Goal: Information Seeking & Learning: Find specific fact

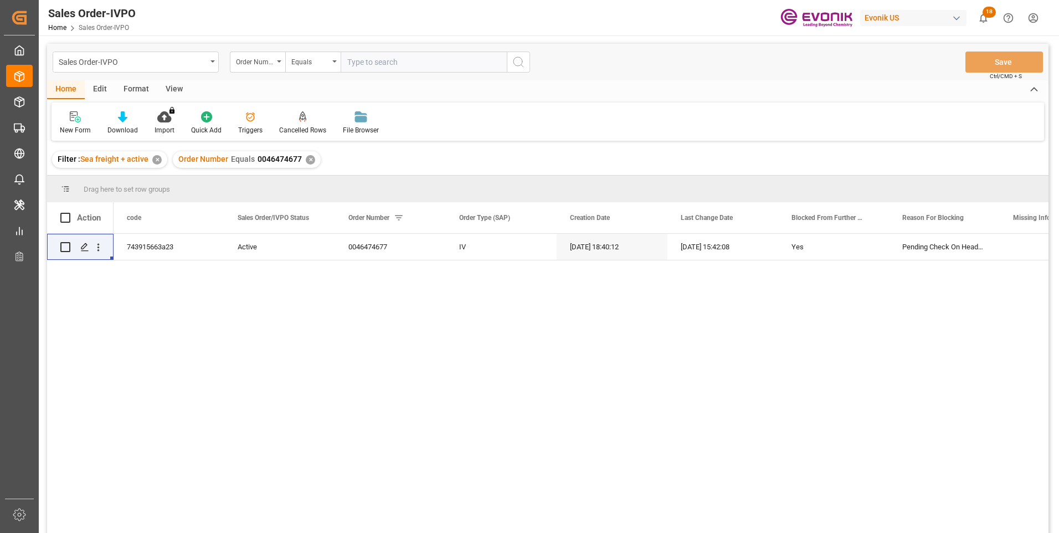
click at [381, 59] on input "text" at bounding box center [424, 62] width 166 height 21
type input "0046474676"
click at [517, 63] on icon "search button" at bounding box center [518, 61] width 13 height 13
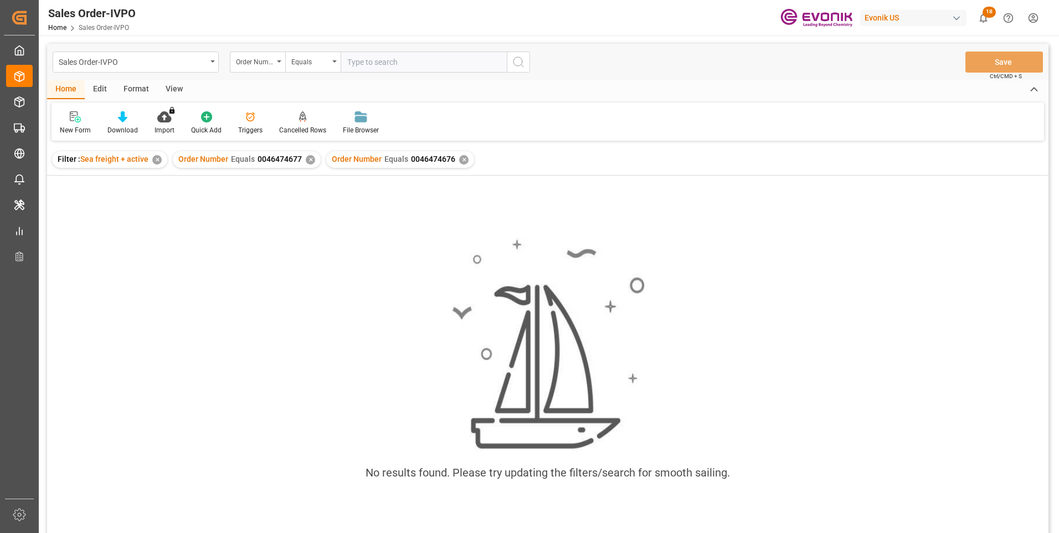
click at [310, 157] on div "✕" at bounding box center [310, 159] width 9 height 9
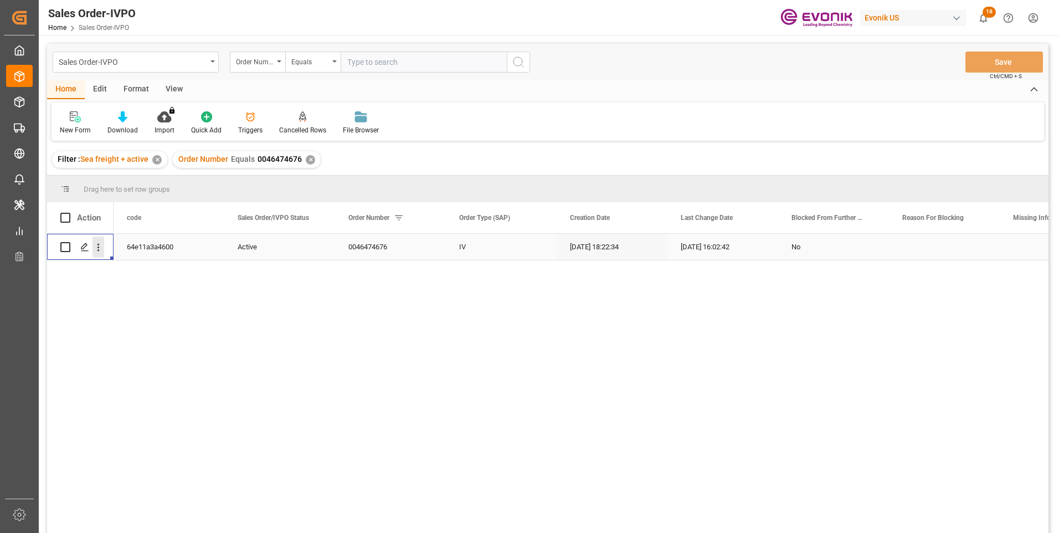
click at [97, 248] on icon "open menu" at bounding box center [99, 248] width 12 height 12
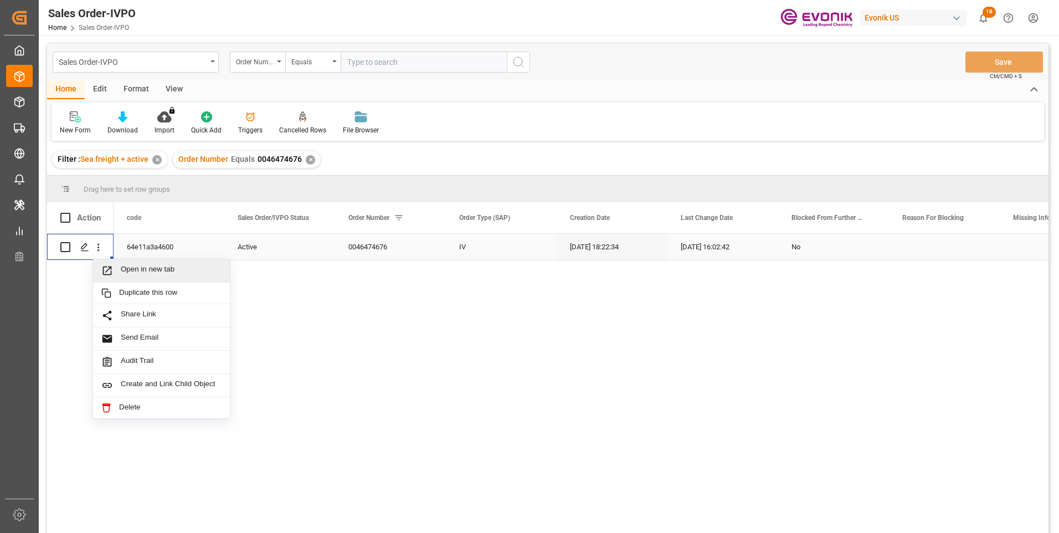
click at [150, 271] on span "Open in new tab" at bounding box center [171, 271] width 101 height 12
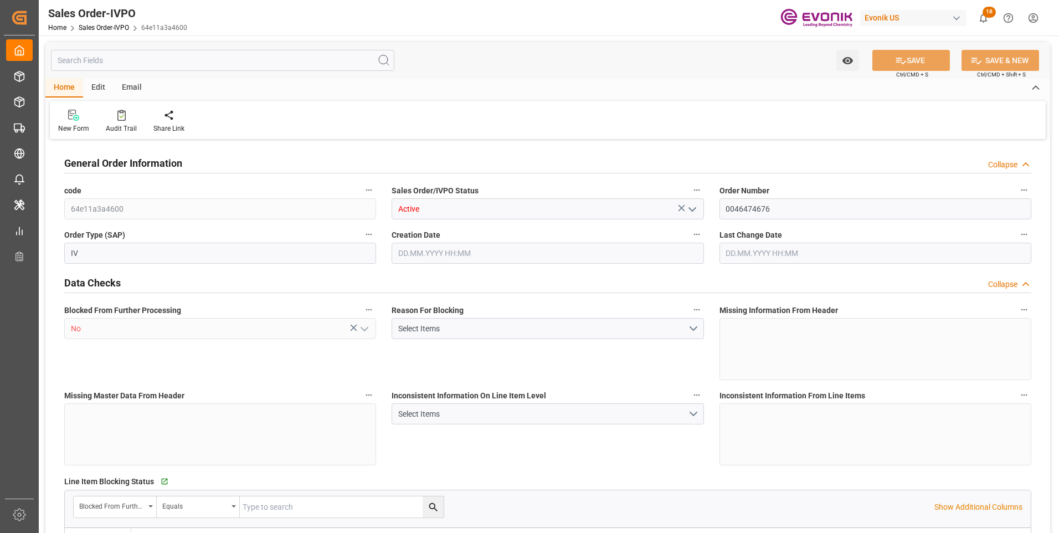
type input "ZADUR"
type input "0"
type input "1"
type input "2"
type input "1"
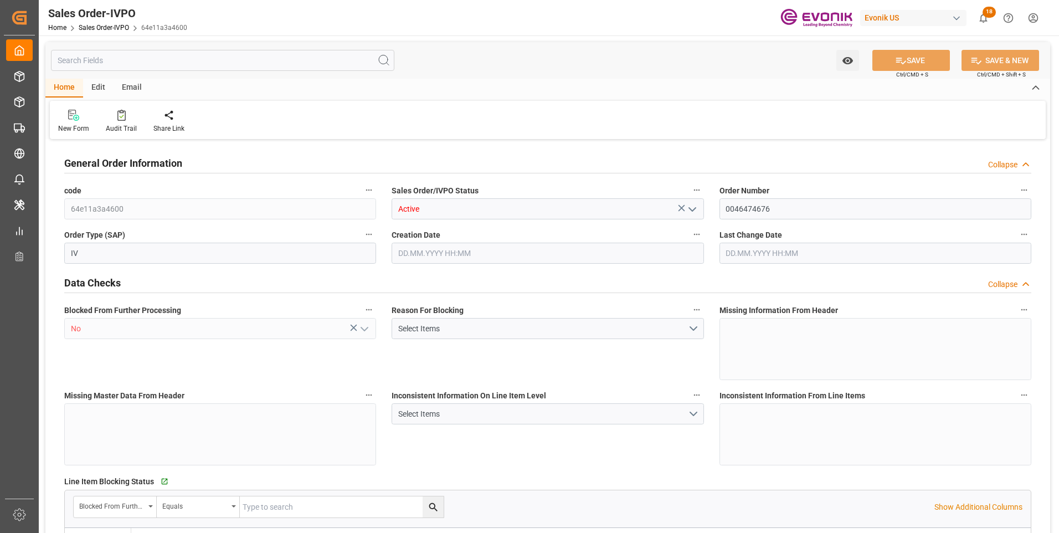
type input "19798"
type input "17.86"
type input "17000"
type input "30"
type input "23.09.2025 18:22"
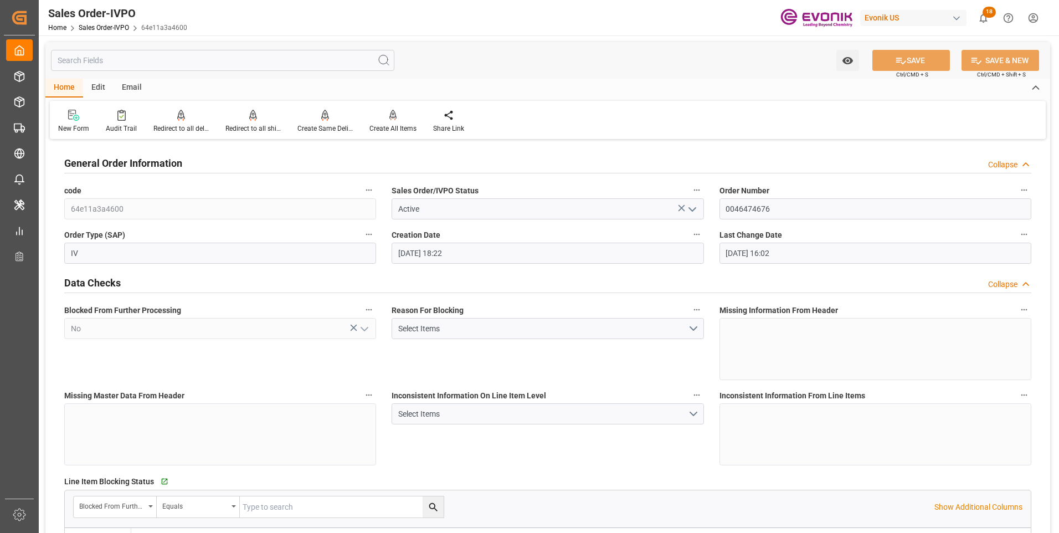
type input "25.09.2025 16:02"
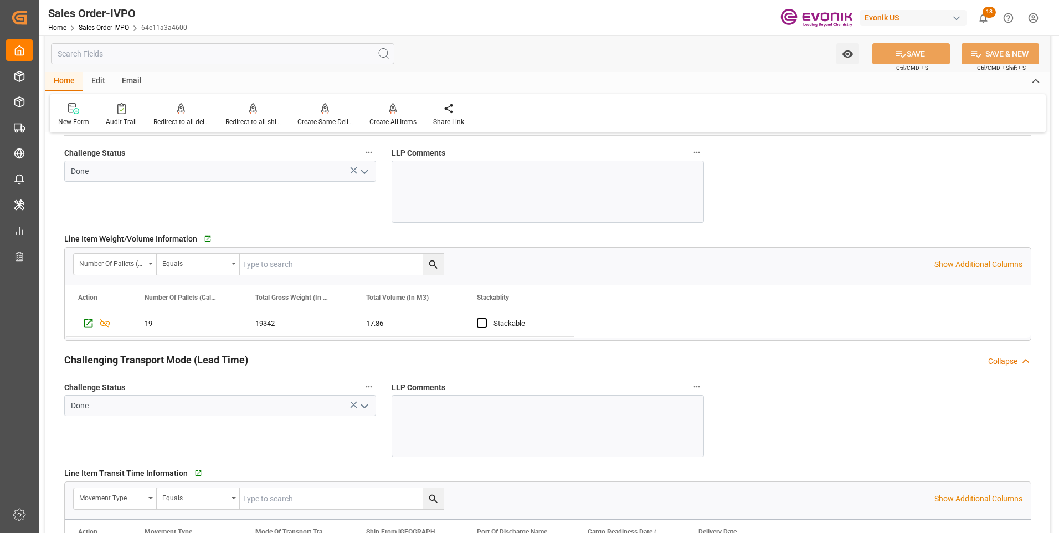
scroll to position [1773, 0]
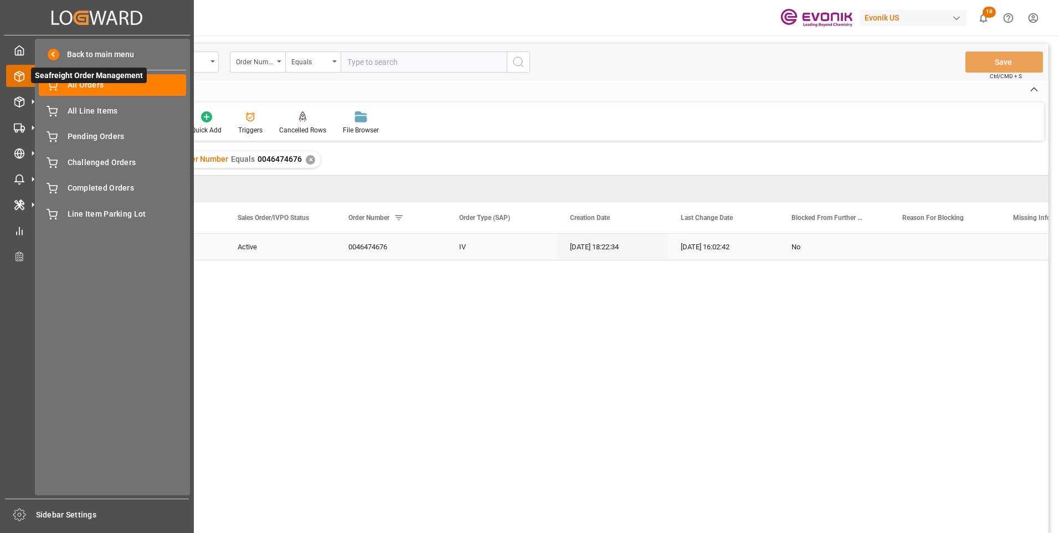
click at [18, 73] on line at bounding box center [19, 74] width 4 height 2
click at [73, 110] on span "All Line Items" at bounding box center [127, 111] width 119 height 12
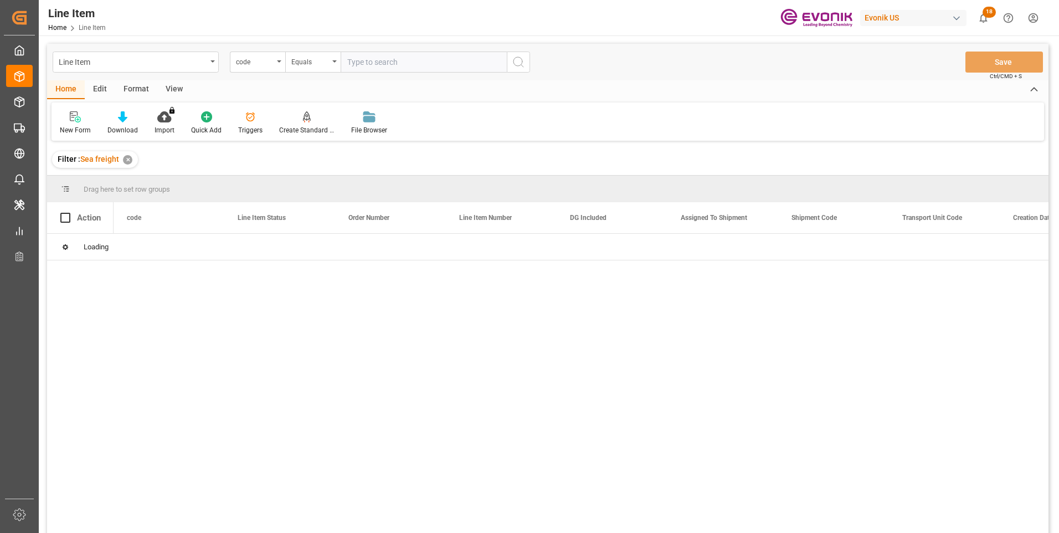
click at [272, 64] on div "code" at bounding box center [255, 60] width 38 height 13
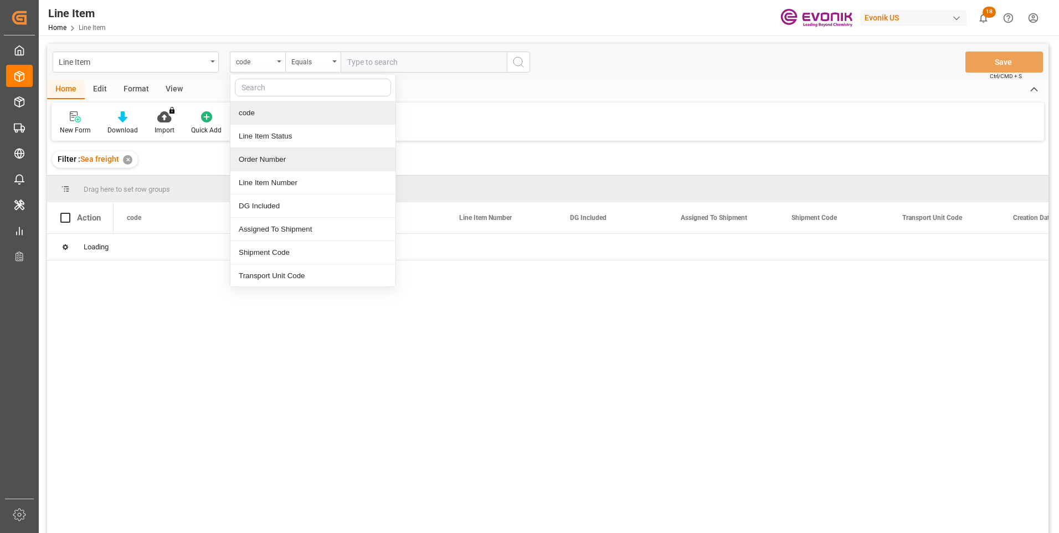
click at [258, 157] on div "Order Number" at bounding box center [312, 159] width 165 height 23
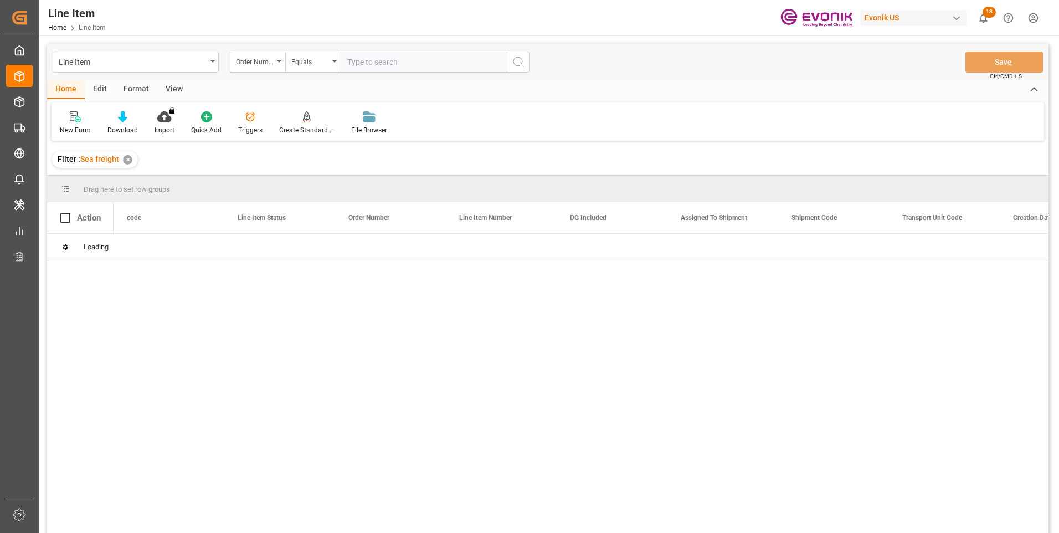
click at [357, 64] on input "text" at bounding box center [424, 62] width 166 height 21
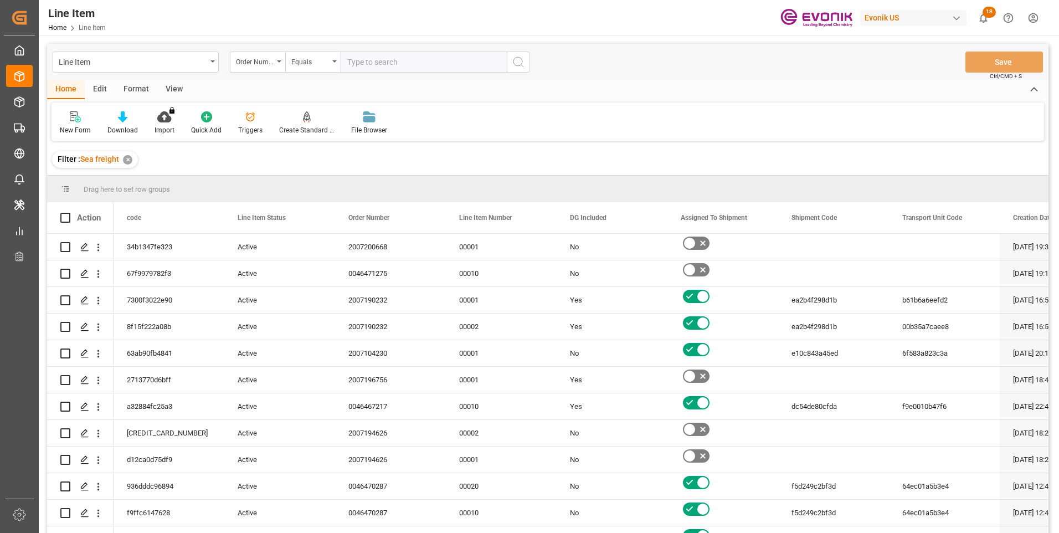
paste input "2007123580"
type input "2007123580"
click at [521, 60] on icon "search button" at bounding box center [518, 61] width 13 height 13
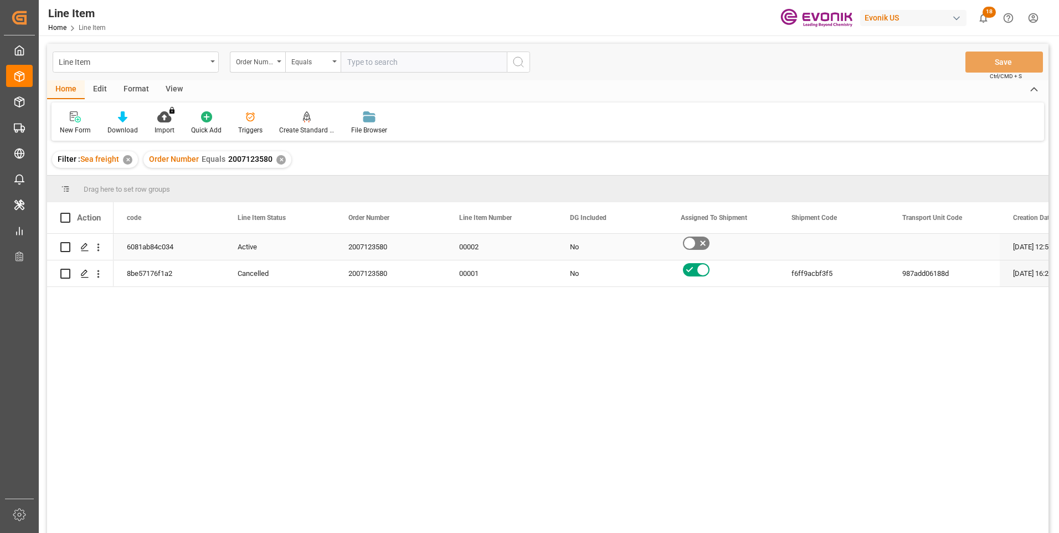
click at [256, 245] on div "Active" at bounding box center [280, 246] width 84 height 25
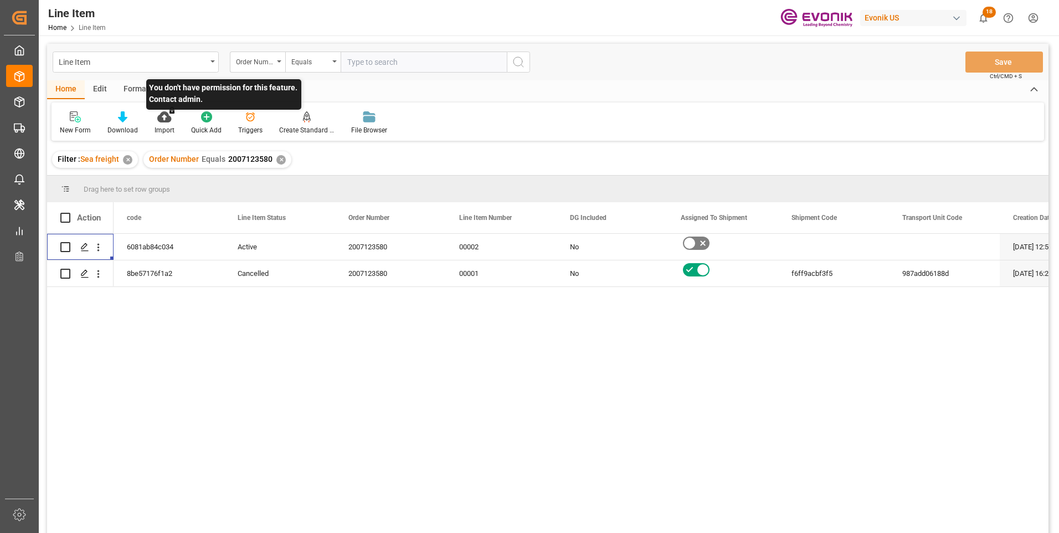
click at [175, 86] on p "You don't have permission for this feature. Contact admin." at bounding box center [223, 94] width 155 height 30
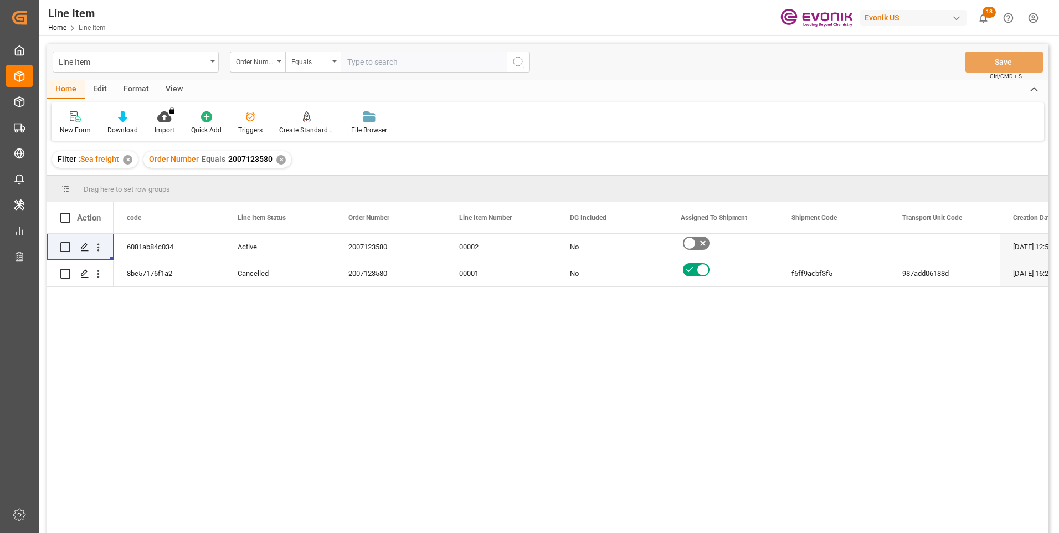
click at [174, 88] on div "View" at bounding box center [174, 89] width 34 height 19
click at [120, 124] on div "Standard Templates" at bounding box center [126, 123] width 72 height 24
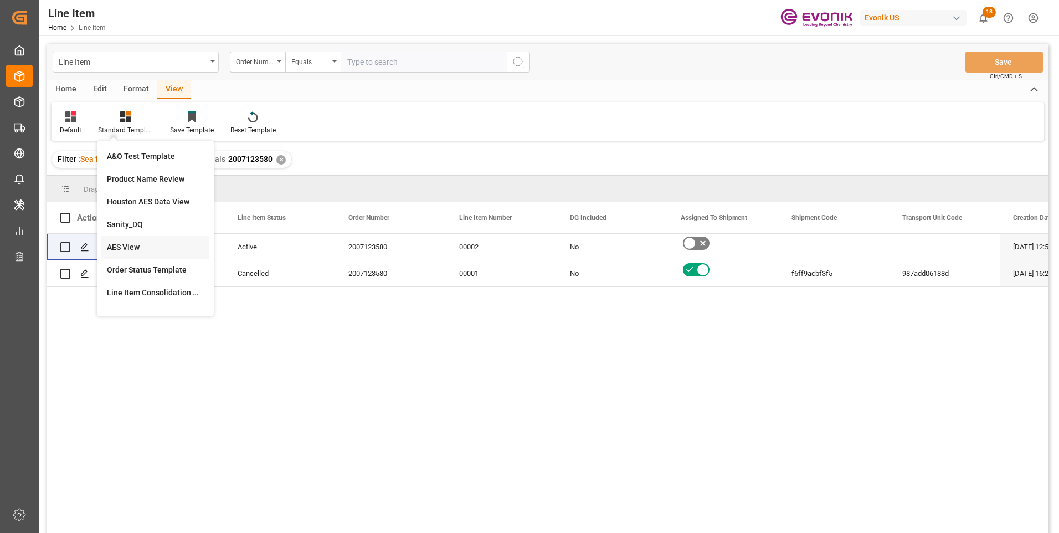
click at [134, 244] on div "AES View" at bounding box center [155, 248] width 97 height 12
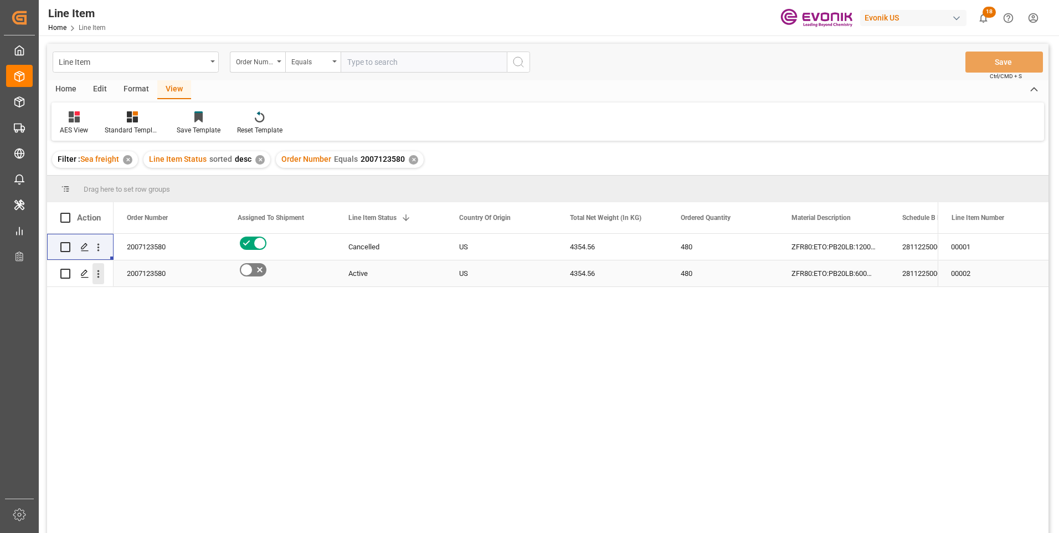
click at [101, 269] on icon "open menu" at bounding box center [99, 274] width 12 height 12
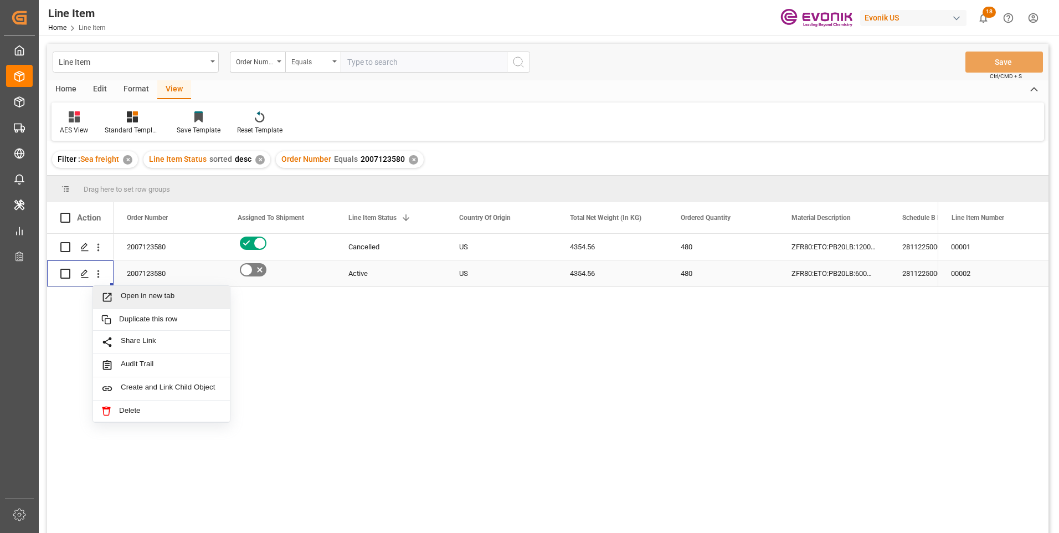
click at [121, 295] on span "Open in new tab" at bounding box center [171, 297] width 101 height 12
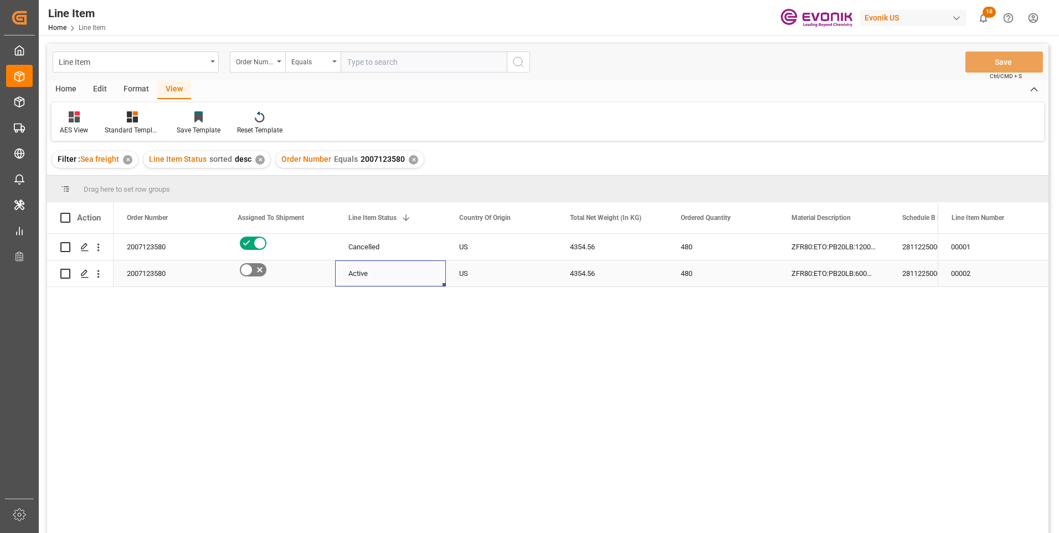
click at [369, 274] on div "Active" at bounding box center [390, 273] width 84 height 25
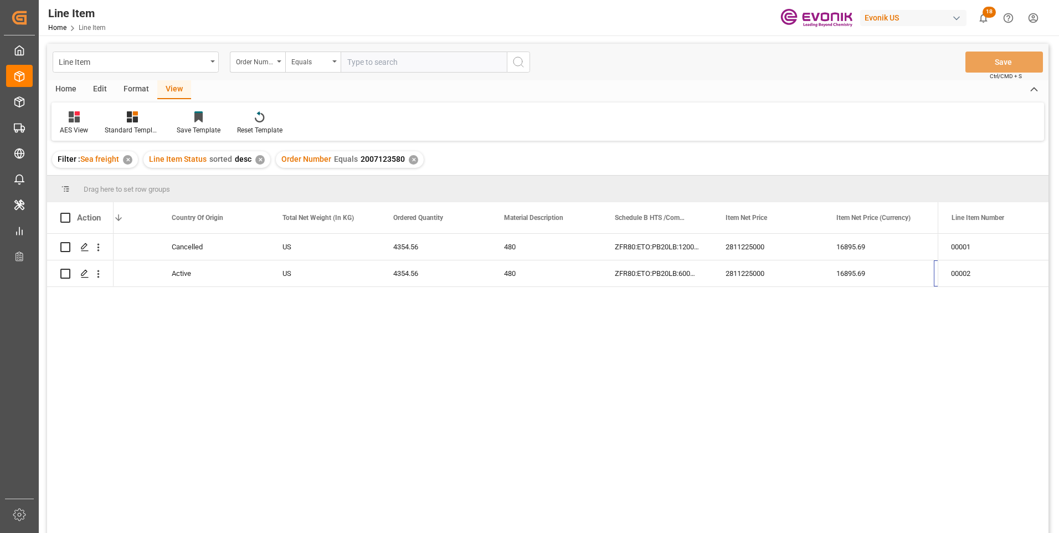
scroll to position [0, 287]
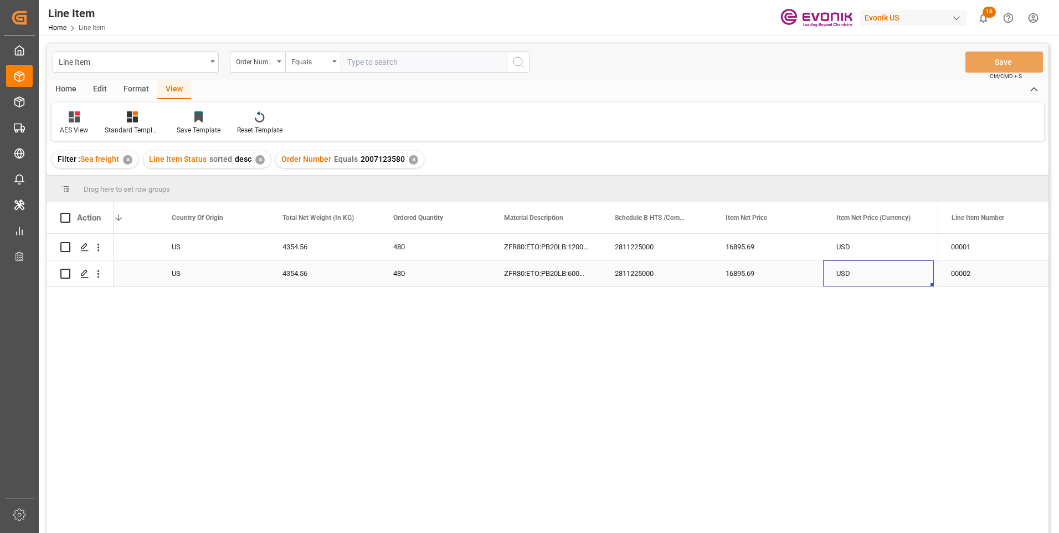
click at [292, 274] on div "4354.56" at bounding box center [324, 273] width 111 height 26
click at [299, 270] on div "4354.56" at bounding box center [324, 273] width 111 height 26
click at [744, 271] on div "16895.69" at bounding box center [767, 273] width 111 height 26
click at [843, 251] on div "USD" at bounding box center [878, 247] width 111 height 26
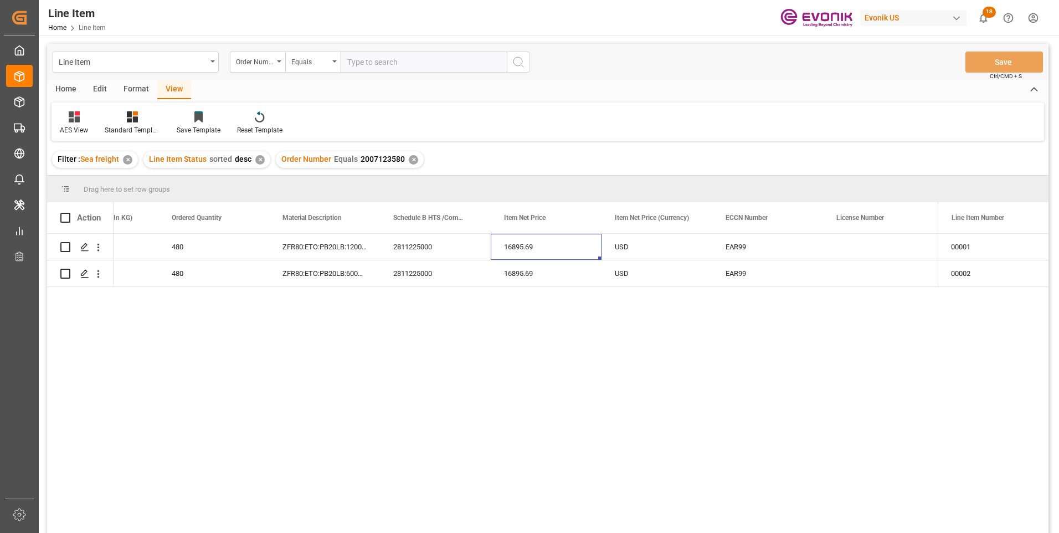
scroll to position [0, 0]
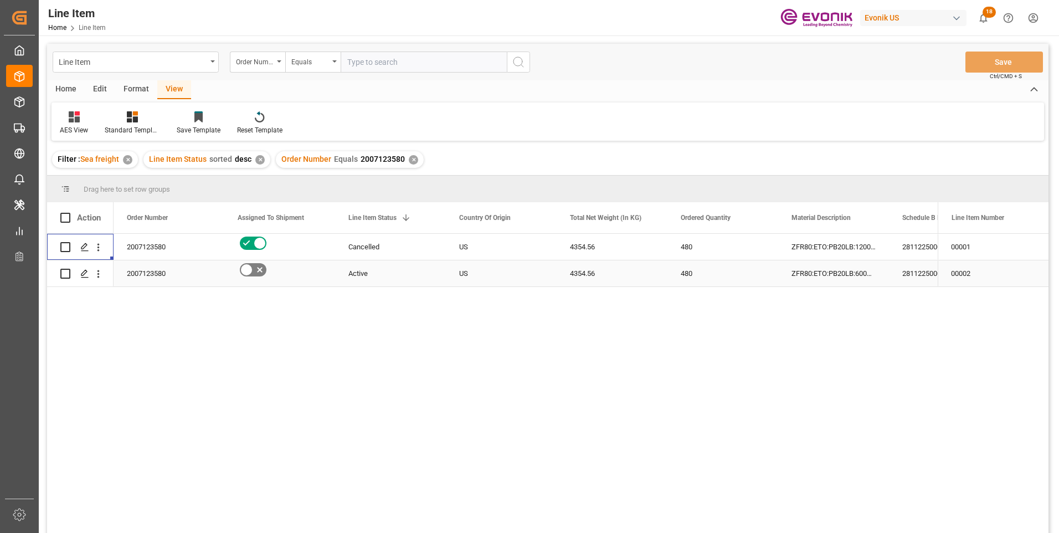
click at [387, 274] on div "Active" at bounding box center [390, 273] width 84 height 25
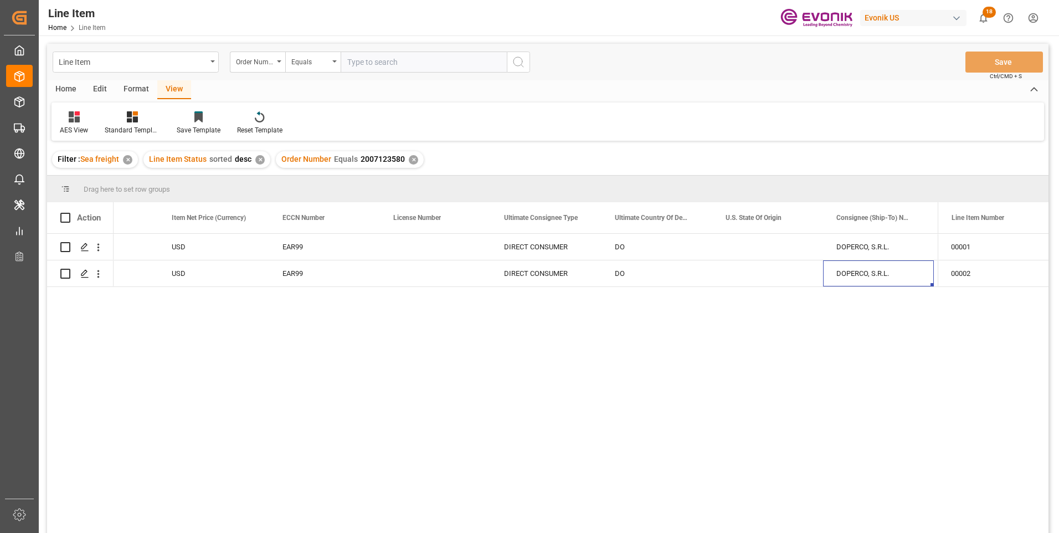
scroll to position [0, 952]
click at [359, 61] on input "text" at bounding box center [424, 62] width 166 height 21
paste input "2007190766"
type input "2007190766"
click at [521, 63] on icon "search button" at bounding box center [518, 61] width 13 height 13
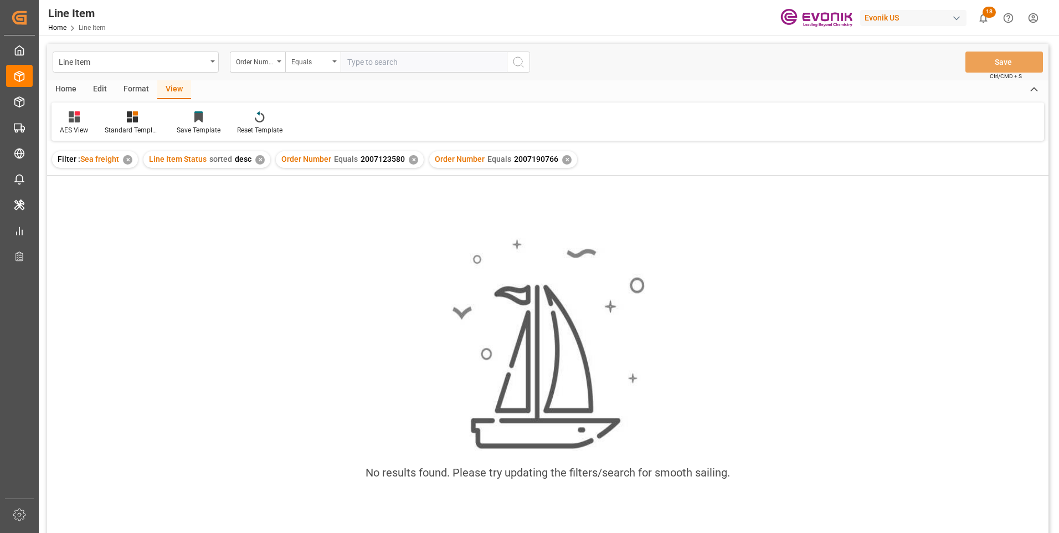
click at [409, 157] on div "✕" at bounding box center [413, 159] width 9 height 9
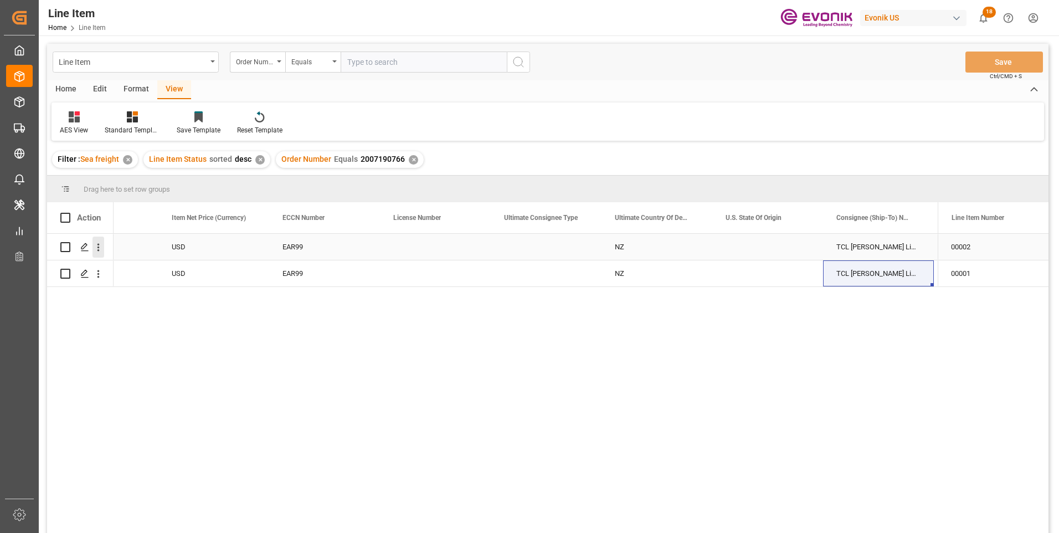
click at [97, 247] on icon "open menu" at bounding box center [99, 248] width 12 height 12
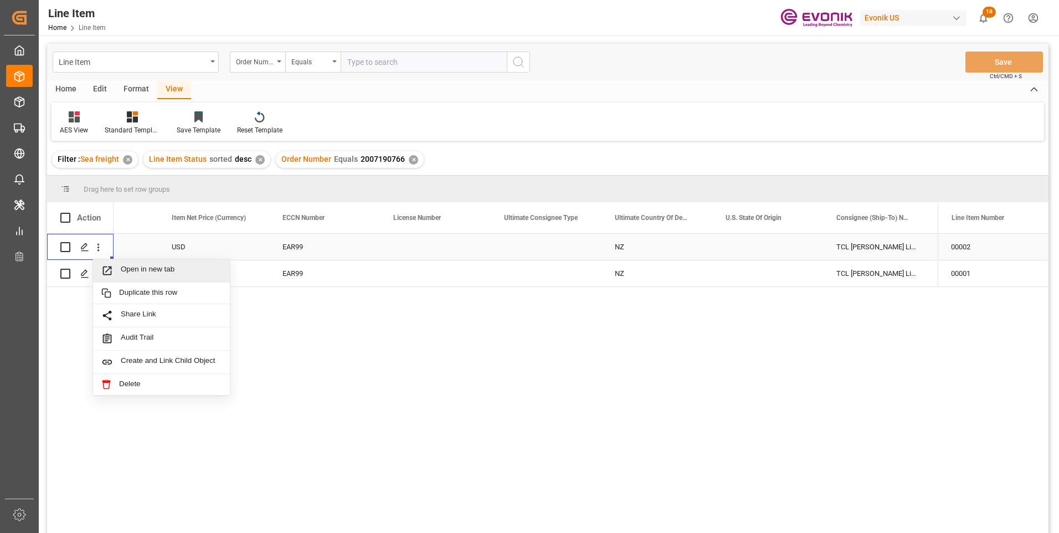
click at [124, 266] on span "Open in new tab" at bounding box center [171, 271] width 101 height 12
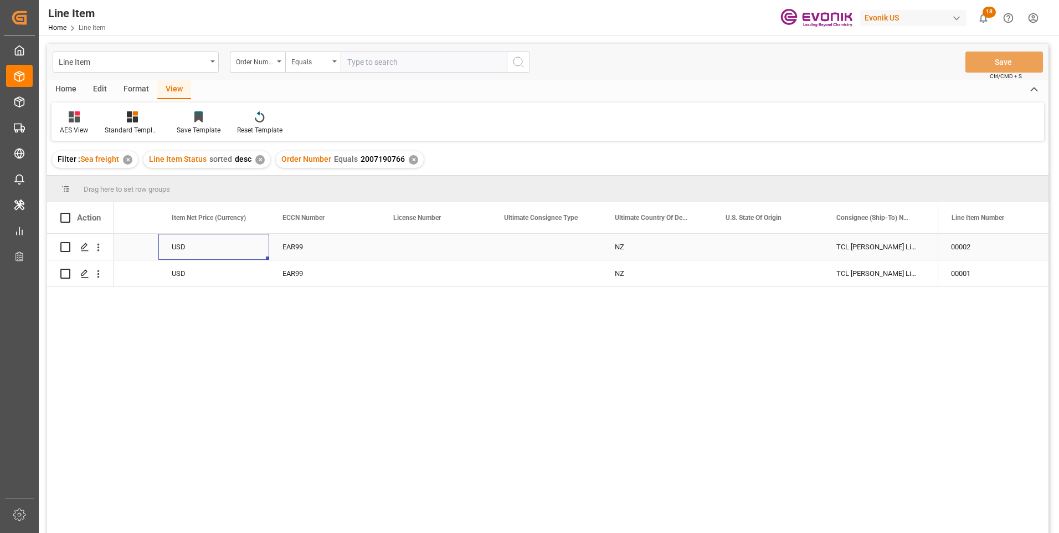
click at [198, 247] on div "USD" at bounding box center [213, 247] width 111 height 26
click at [214, 248] on div "USD" at bounding box center [213, 247] width 111 height 26
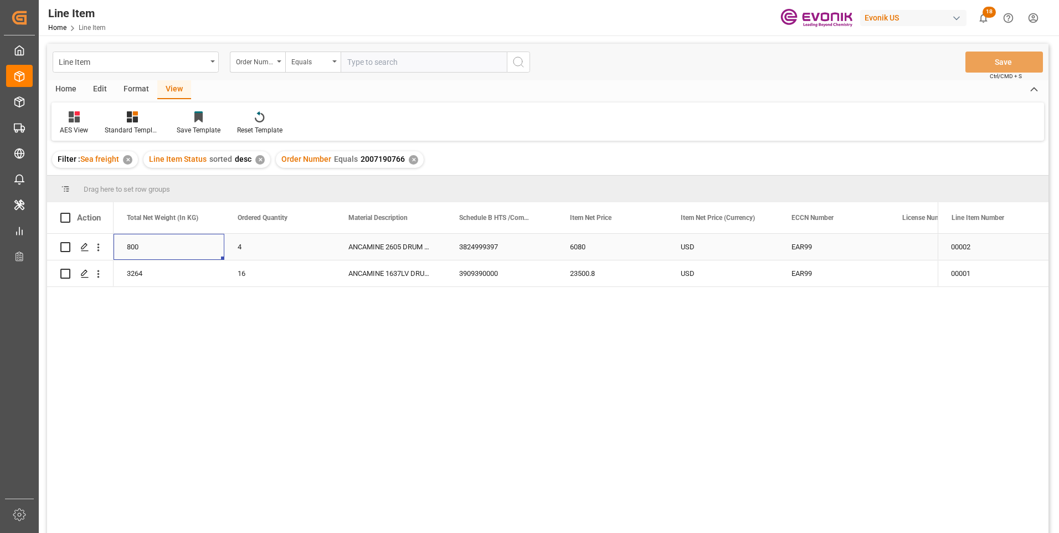
scroll to position [0, 332]
click at [251, 244] on div "800" at bounding box center [279, 247] width 111 height 26
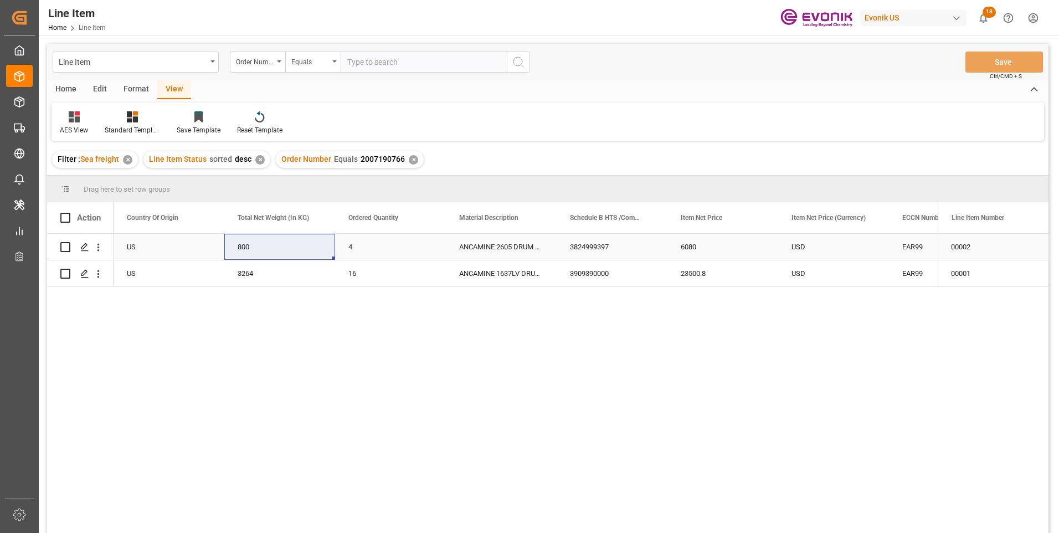
click at [690, 244] on div "6080" at bounding box center [722, 247] width 111 height 26
click at [243, 275] on div "3264" at bounding box center [279, 273] width 111 height 26
drag, startPoint x: 693, startPoint y: 269, endPoint x: 572, endPoint y: 347, distance: 144.3
click at [693, 270] on div "23500.8" at bounding box center [722, 273] width 111 height 26
click at [714, 247] on div "6080" at bounding box center [722, 247] width 111 height 26
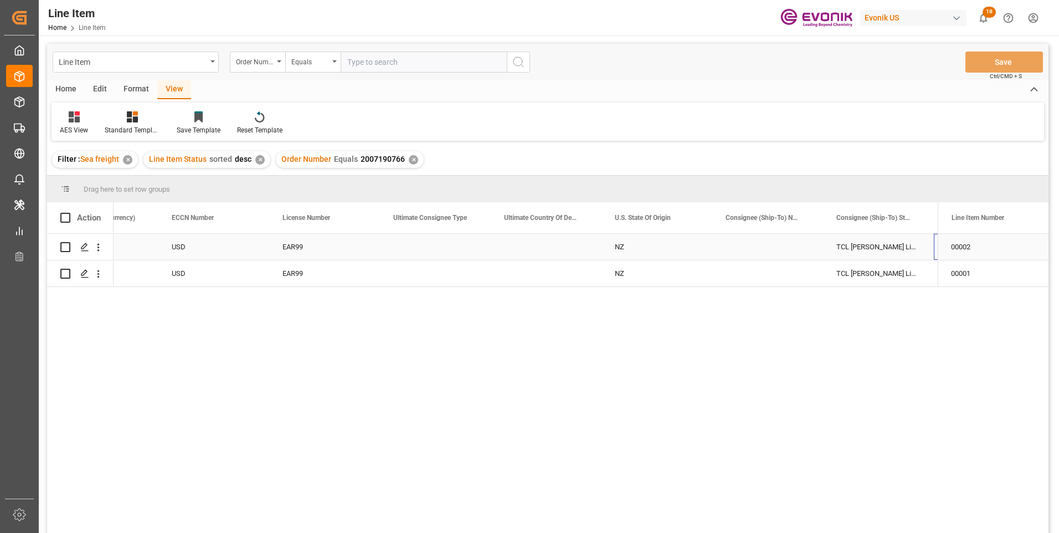
scroll to position [0, 1063]
click at [375, 156] on span "2007190766" at bounding box center [383, 159] width 44 height 9
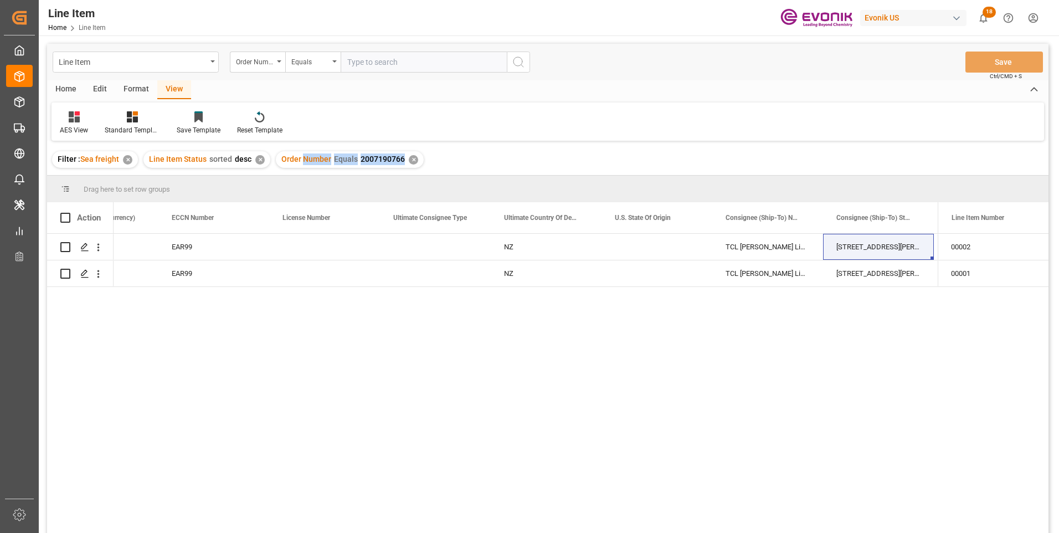
click at [375, 156] on span "2007190766" at bounding box center [383, 159] width 44 height 9
copy div "Number Equals 2007190766"
click at [97, 248] on icon "open menu" at bounding box center [99, 248] width 12 height 12
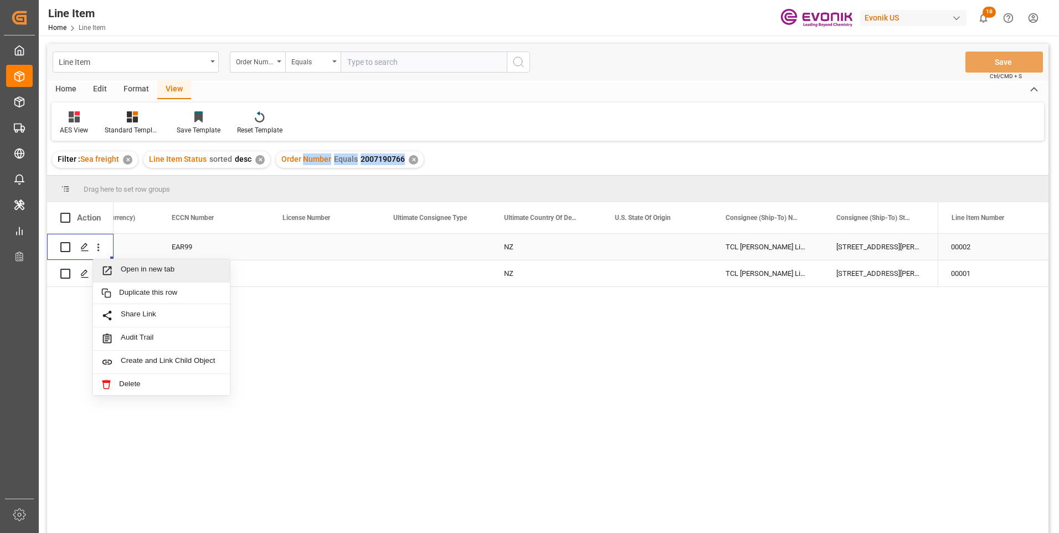
click at [124, 269] on span "Open in new tab" at bounding box center [171, 271] width 101 height 12
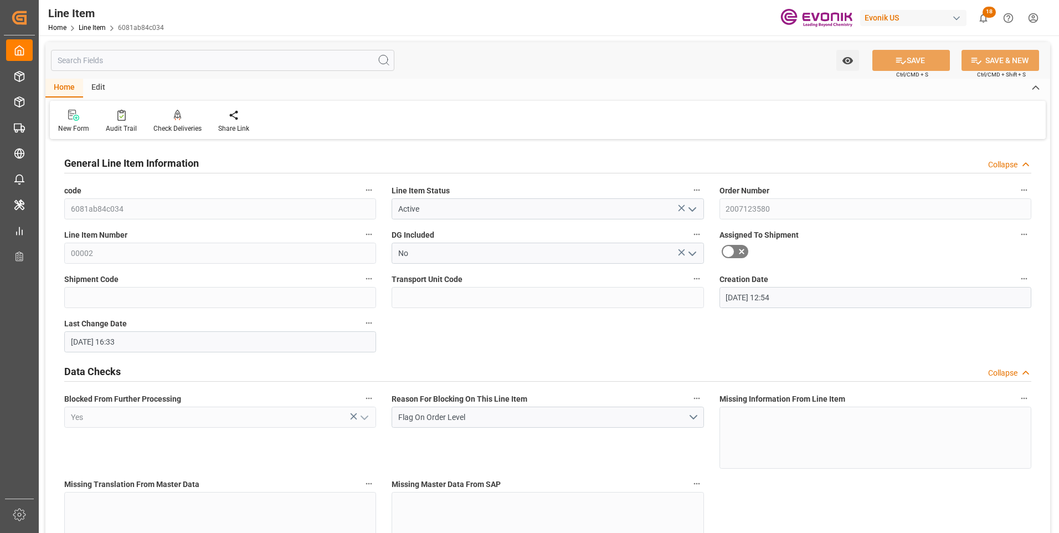
click at [121, 63] on input "text" at bounding box center [222, 60] width 343 height 21
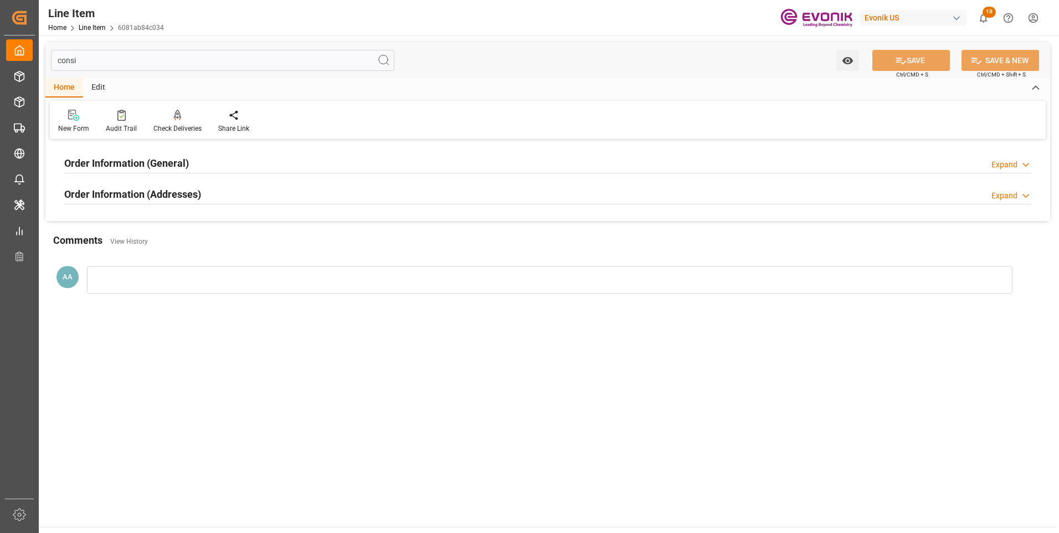
type input "consi"
click at [133, 161] on h2 "Order Information (General)" at bounding box center [126, 163] width 125 height 15
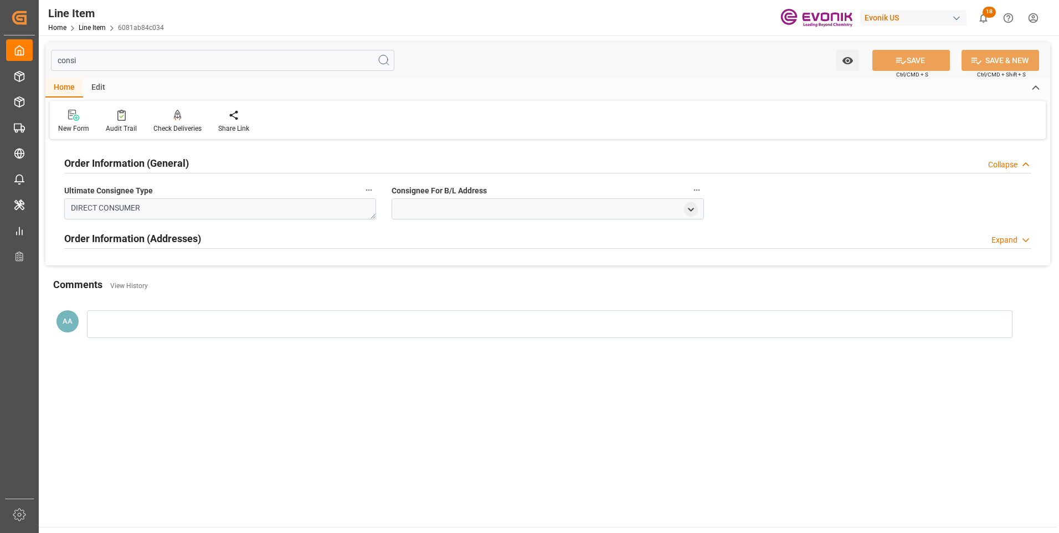
click at [126, 154] on div "Order Information (General)" at bounding box center [126, 162] width 125 height 21
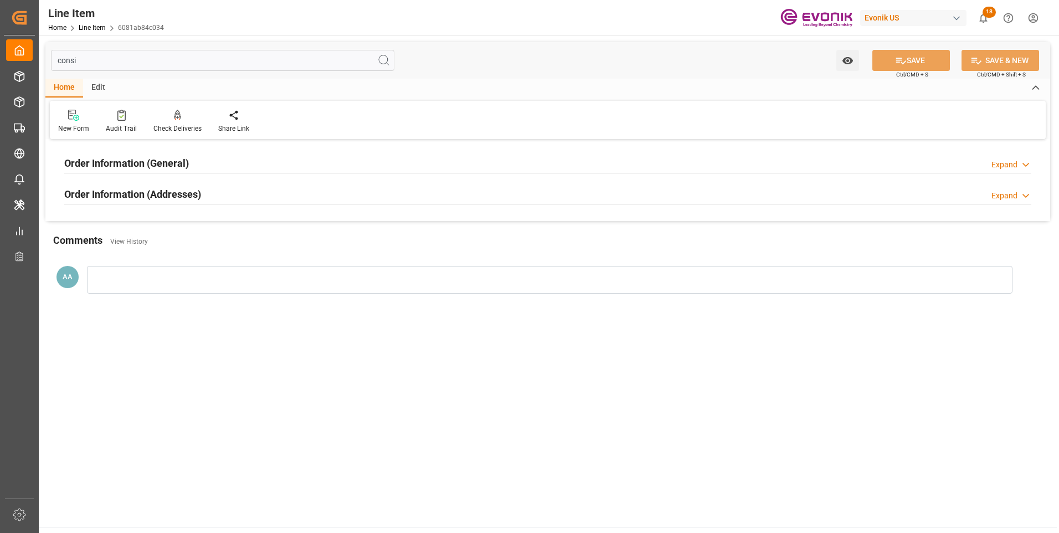
click at [157, 197] on h2 "Order Information (Addresses)" at bounding box center [132, 194] width 137 height 15
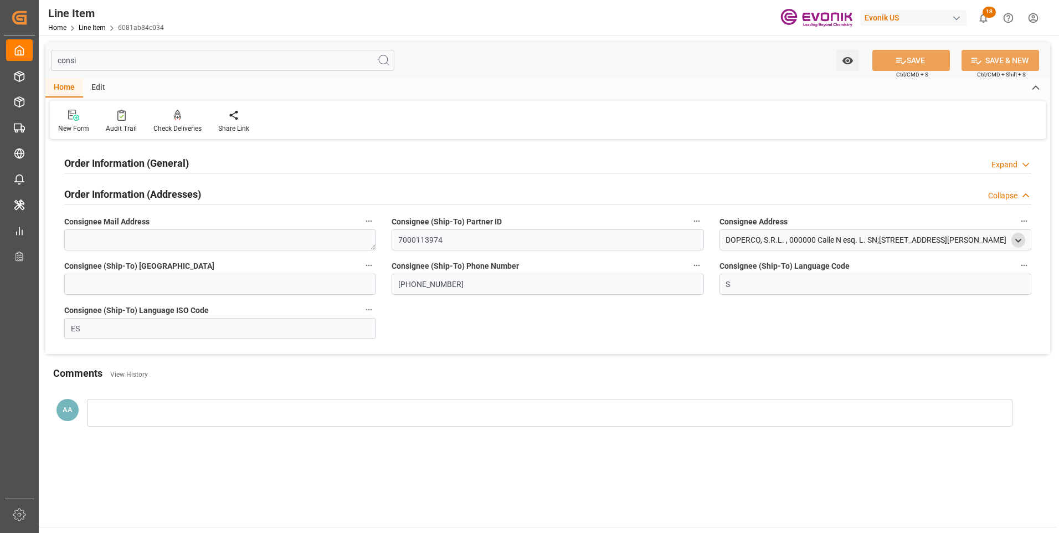
click at [1019, 237] on icon "open menu" at bounding box center [1018, 240] width 9 height 9
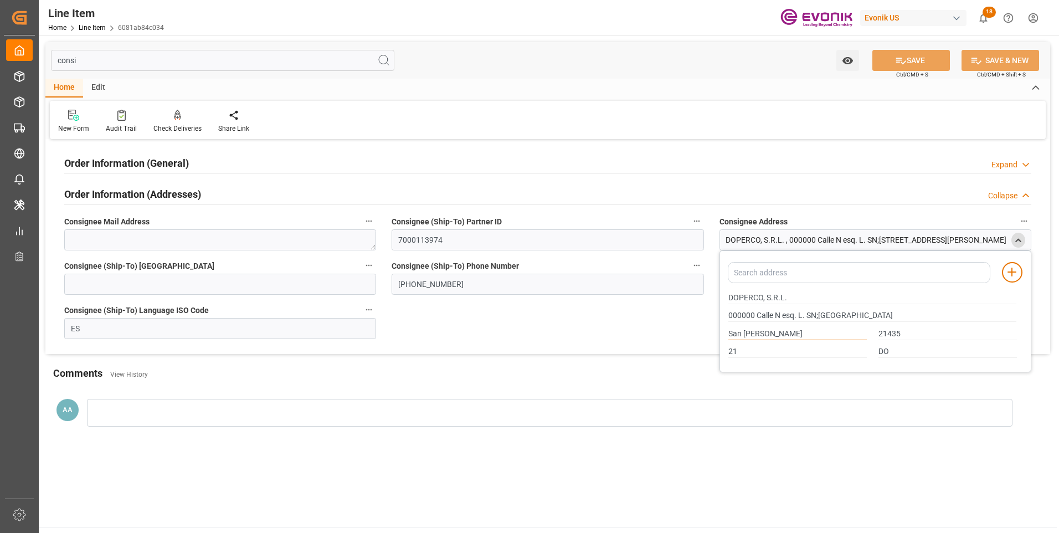
drag, startPoint x: 778, startPoint y: 332, endPoint x: 709, endPoint y: 332, distance: 69.2
click at [709, 332] on div "Order Information (General) Expand Ultimate Consignee Type DIRECT CONSUMER Cons…" at bounding box center [547, 248] width 1005 height 212
drag, startPoint x: 787, startPoint y: 297, endPoint x: 701, endPoint y: 301, distance: 85.9
click at [701, 301] on div "Order Information (General) Expand Ultimate Consignee Type DIRECT CONSUMER Cons…" at bounding box center [547, 248] width 1005 height 212
click at [747, 299] on input "DOPERCO, S.R.L." at bounding box center [872, 298] width 288 height 12
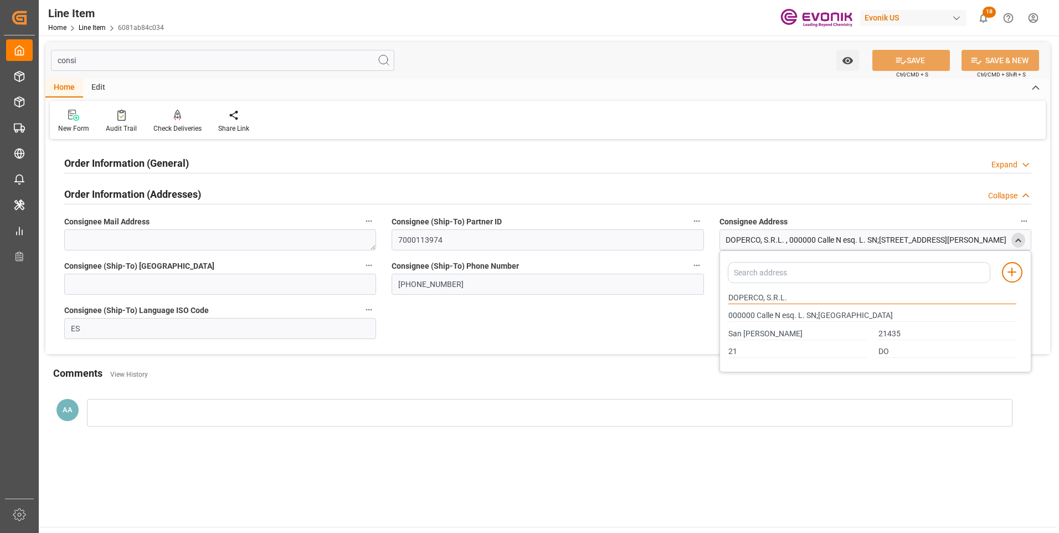
drag, startPoint x: 762, startPoint y: 296, endPoint x: 720, endPoint y: 297, distance: 42.1
click at [720, 297] on div "Add address to address book DOPERCO, S.R.L. 000000 Calle N esq. L. SN;Zona Indu…" at bounding box center [876, 311] width 312 height 122
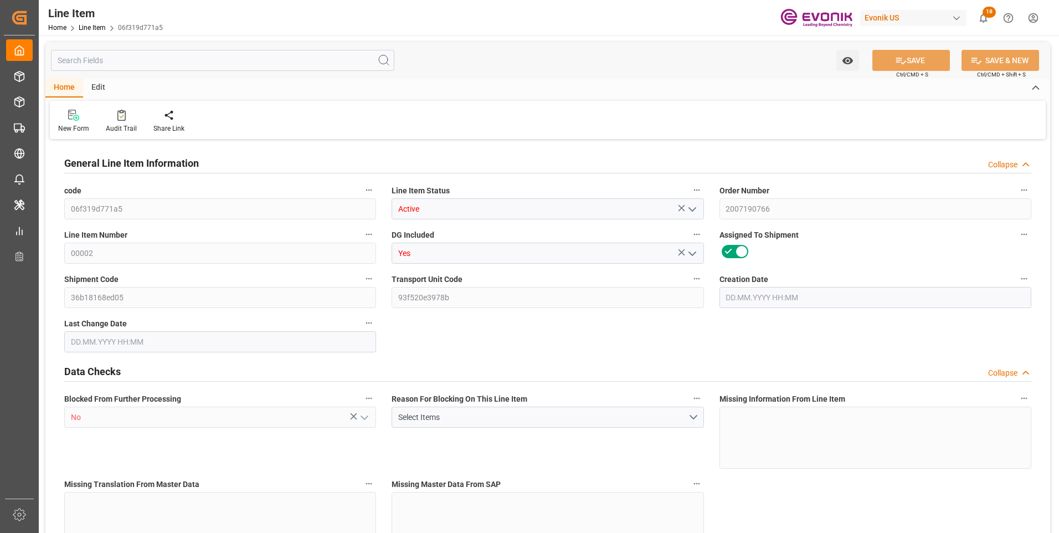
type input "1"
type input "867.2"
type input "800"
type input "1.1462"
type input "4"
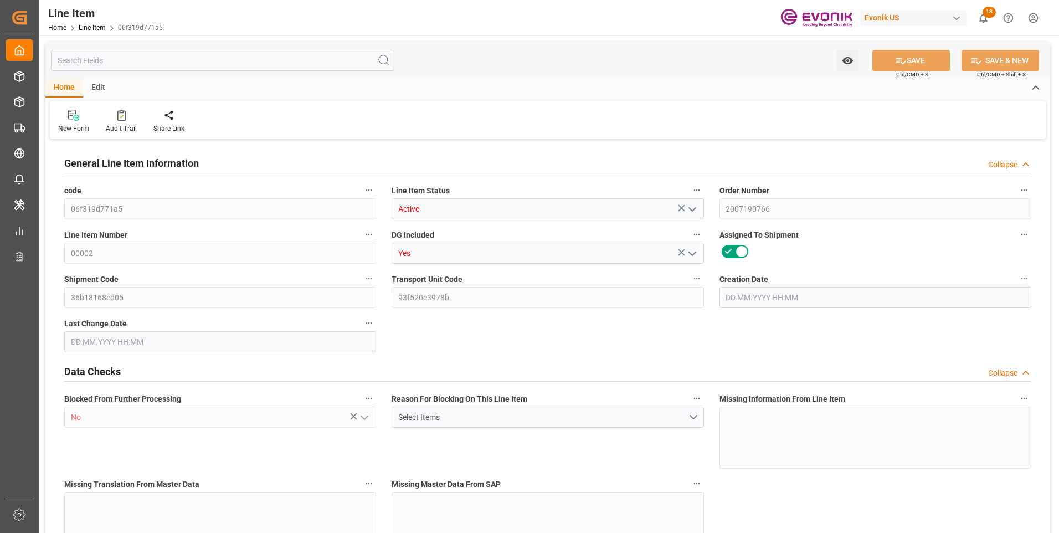
type input "6080"
type input "4"
type input "867.2"
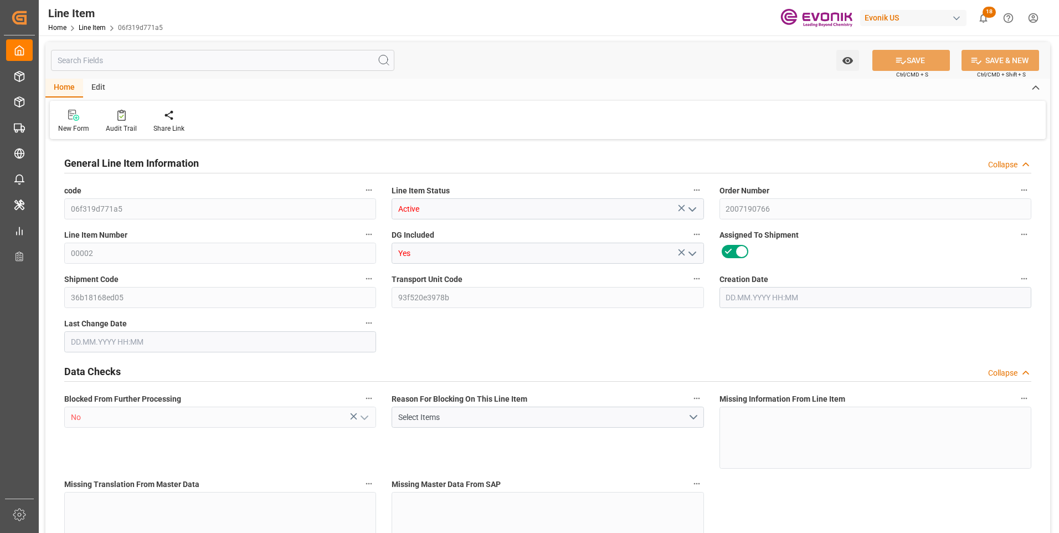
type input "887.2"
type input "800"
type input "1.1462"
type input "1146.248"
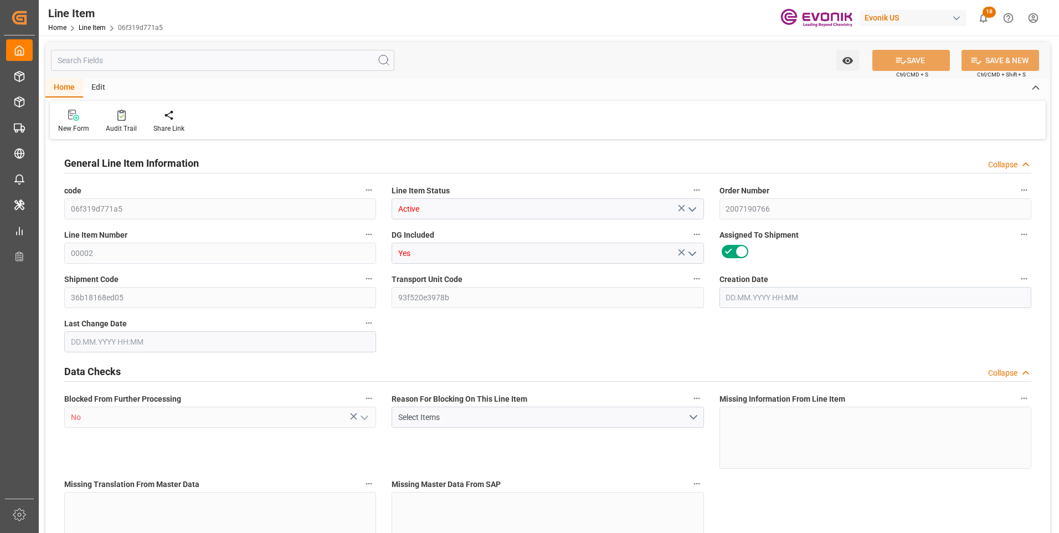
type input "4"
type input "867.2"
type input "800"
type input "1.1462"
type input "22.09.2025 20:20"
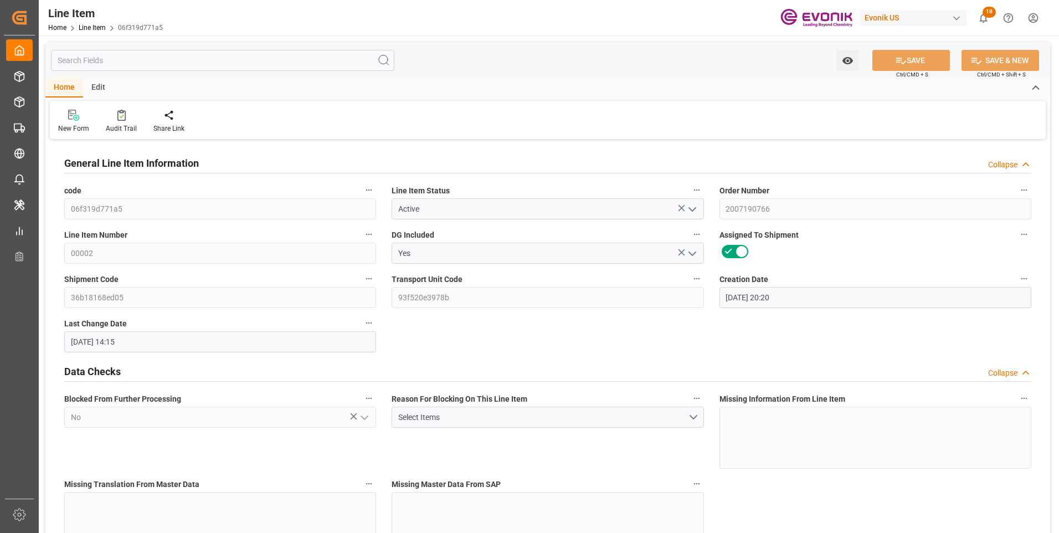
type input "25.09.2025 14:15"
type input "01.11.2025"
type input "01.10.2025"
type input "25.09.2025"
click at [141, 61] on input "text" at bounding box center [222, 60] width 343 height 21
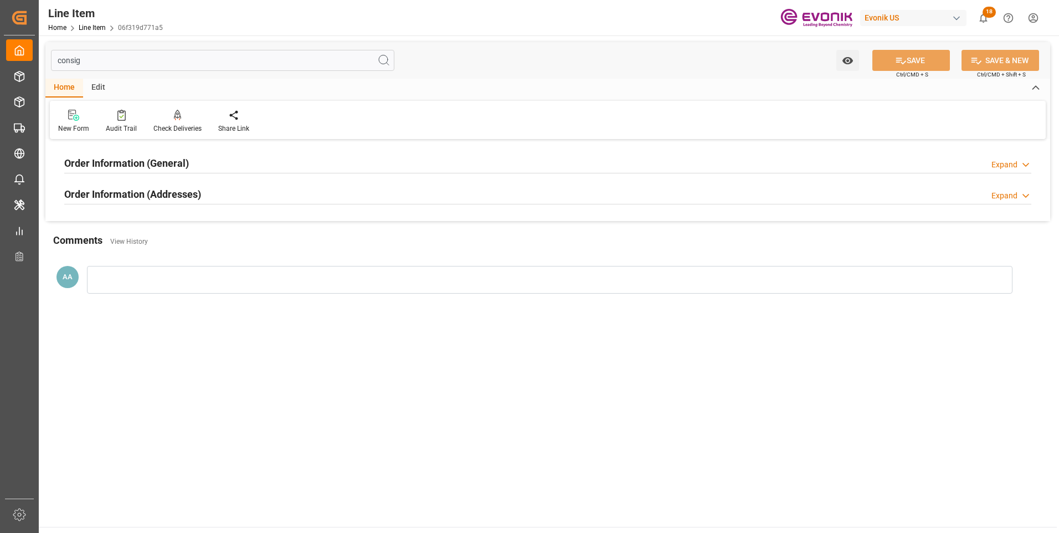
type input "consig"
click at [178, 163] on h2 "Order Information (General)" at bounding box center [126, 163] width 125 height 15
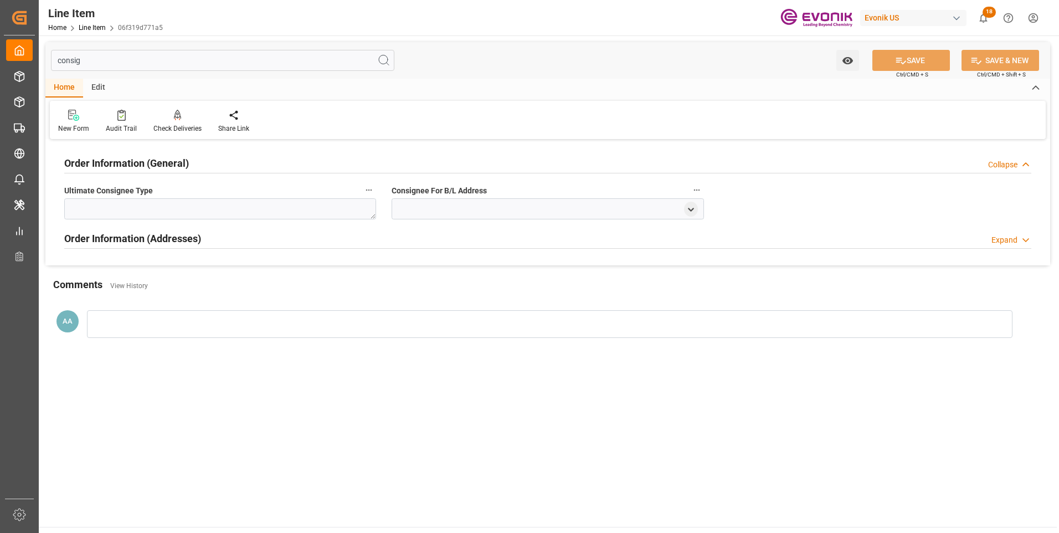
click at [178, 163] on h2 "Order Information (General)" at bounding box center [126, 163] width 125 height 15
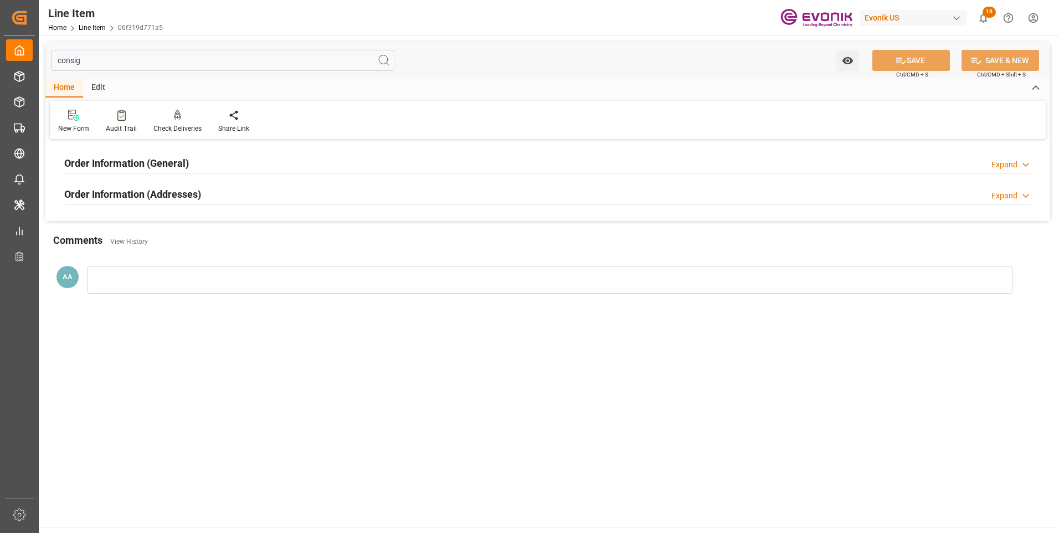
click at [184, 198] on h2 "Order Information (Addresses)" at bounding box center [132, 194] width 137 height 15
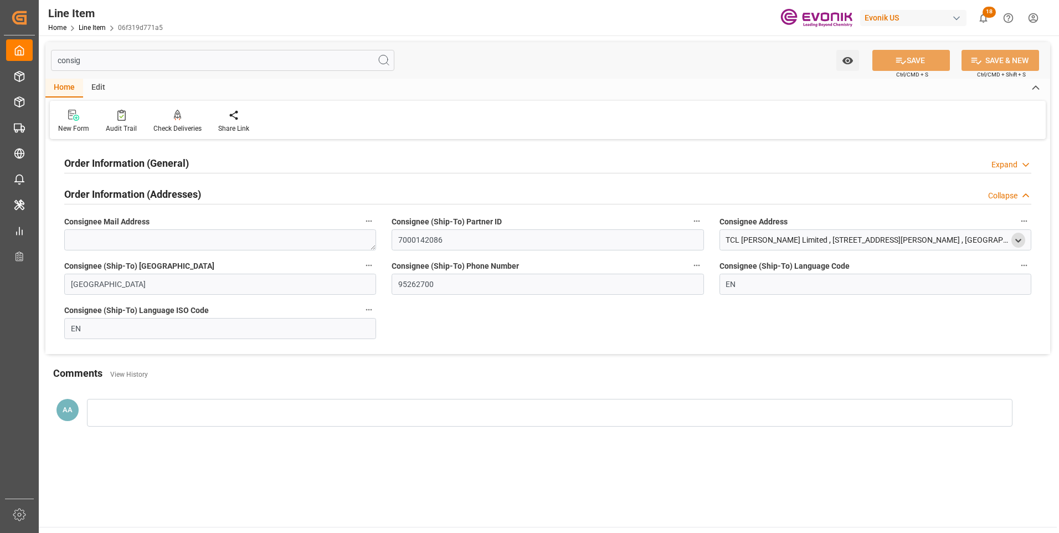
click at [1018, 235] on div "open menu" at bounding box center [1018, 240] width 14 height 15
click at [1019, 237] on icon "open menu" at bounding box center [1018, 240] width 9 height 9
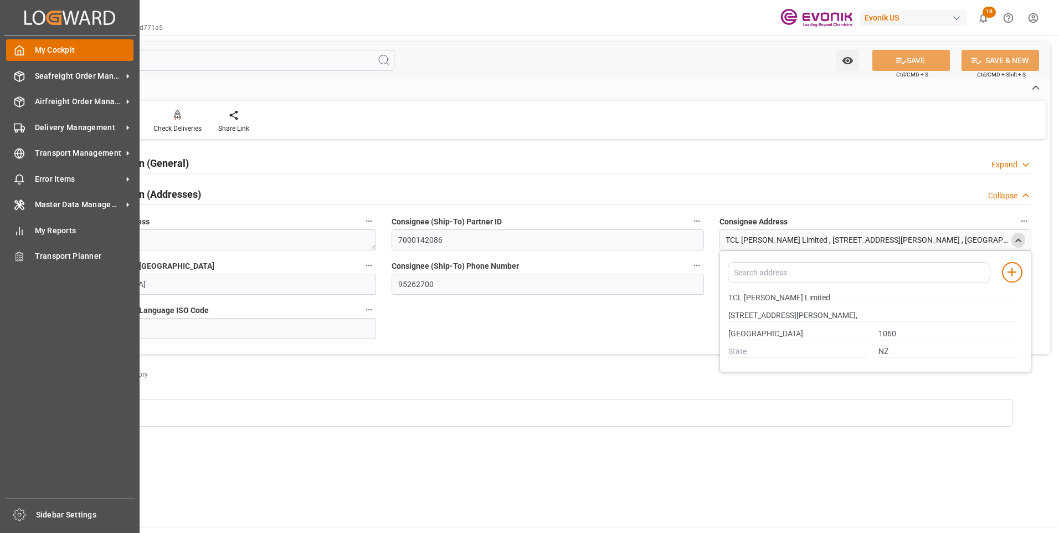
drag, startPoint x: 22, startPoint y: 19, endPoint x: 9, endPoint y: 53, distance: 35.6
click at [9, 53] on div at bounding box center [15, 50] width 19 height 12
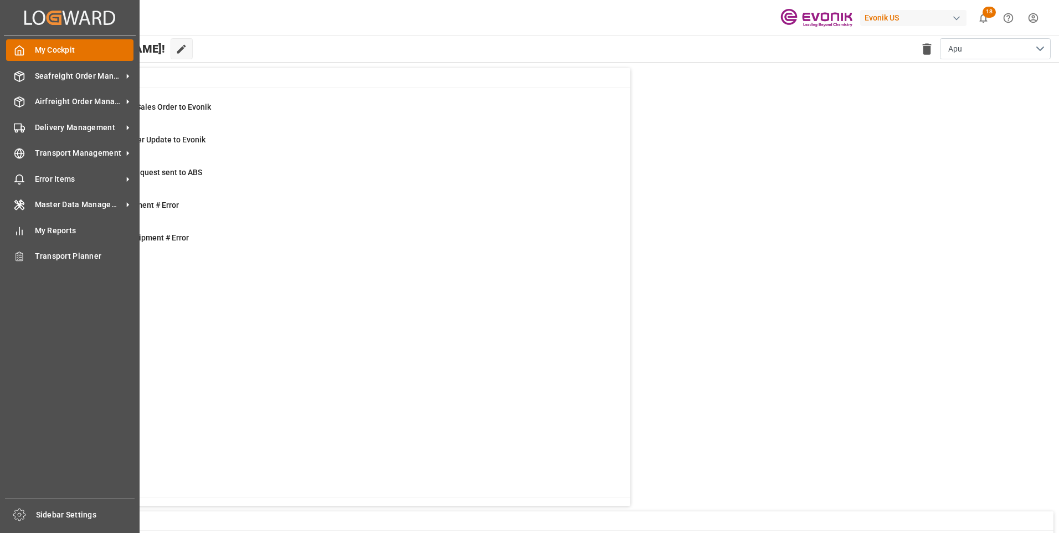
click at [22, 55] on icon at bounding box center [20, 50] width 8 height 9
click at [58, 78] on span "Seafreight Order Management" at bounding box center [79, 76] width 88 height 12
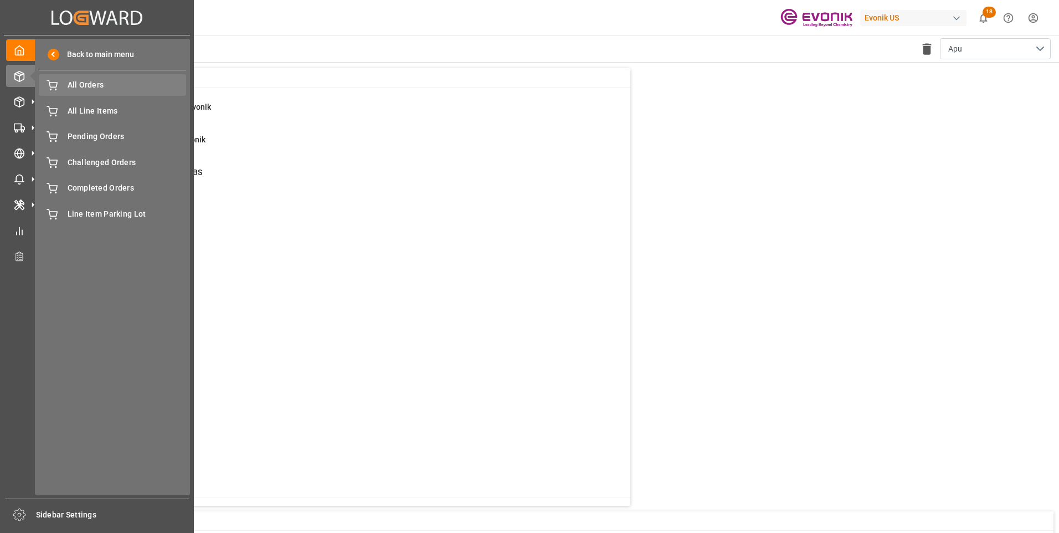
click at [93, 90] on span "All Orders" at bounding box center [127, 85] width 119 height 12
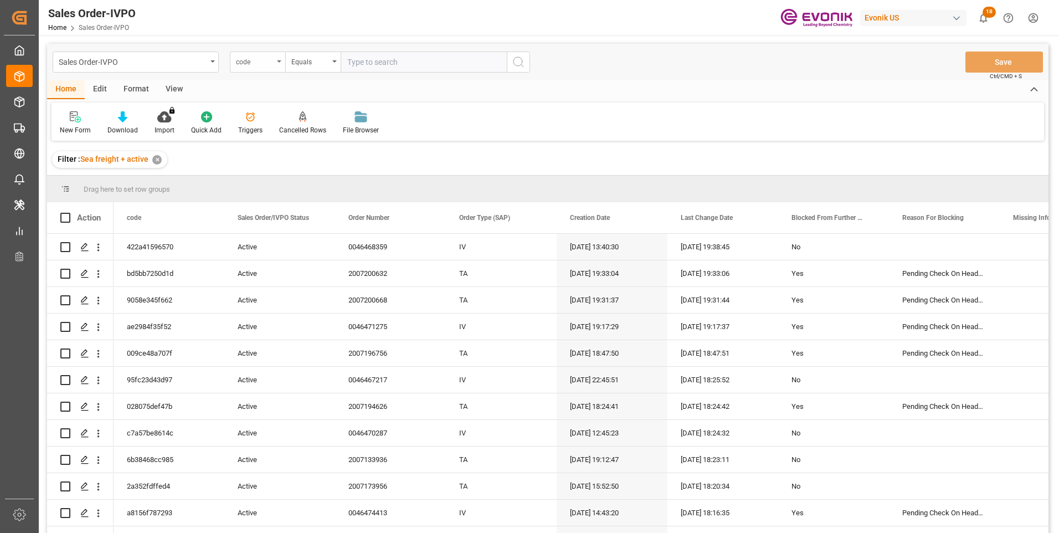
click at [275, 64] on div "code" at bounding box center [257, 62] width 55 height 21
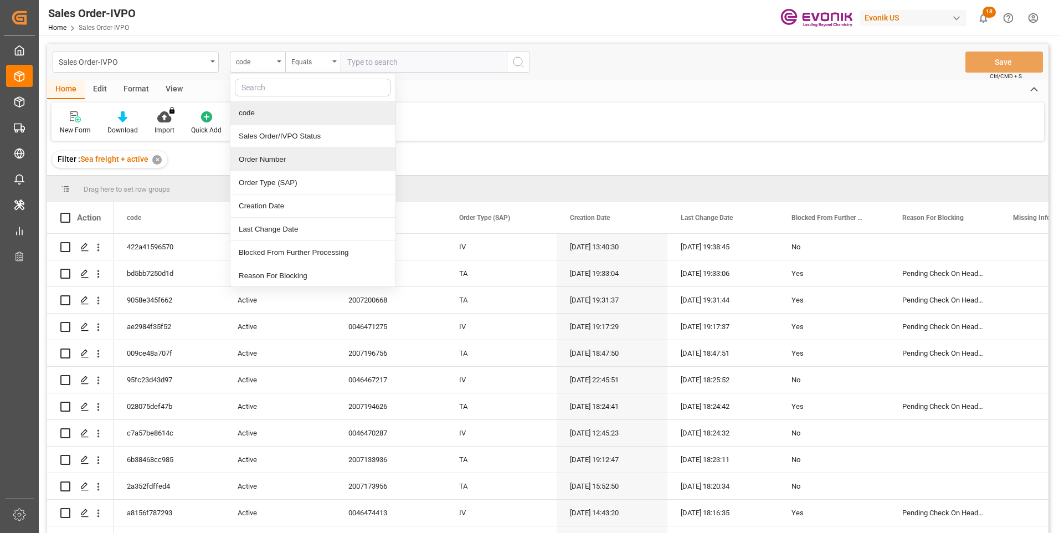
click at [260, 158] on div "Order Number" at bounding box center [312, 159] width 165 height 23
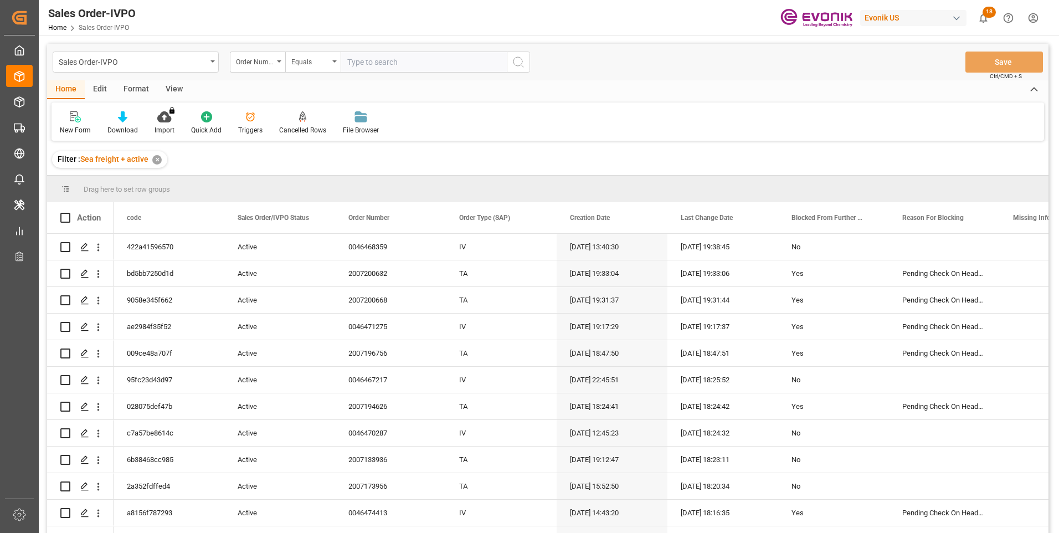
click at [373, 64] on input "text" at bounding box center [424, 62] width 166 height 21
paste input "NumberEquals2007190766"
click at [398, 64] on input "NumberEquals2007190766" at bounding box center [424, 62] width 166 height 21
type input "2007190766"
click at [520, 59] on icon "search button" at bounding box center [518, 61] width 13 height 13
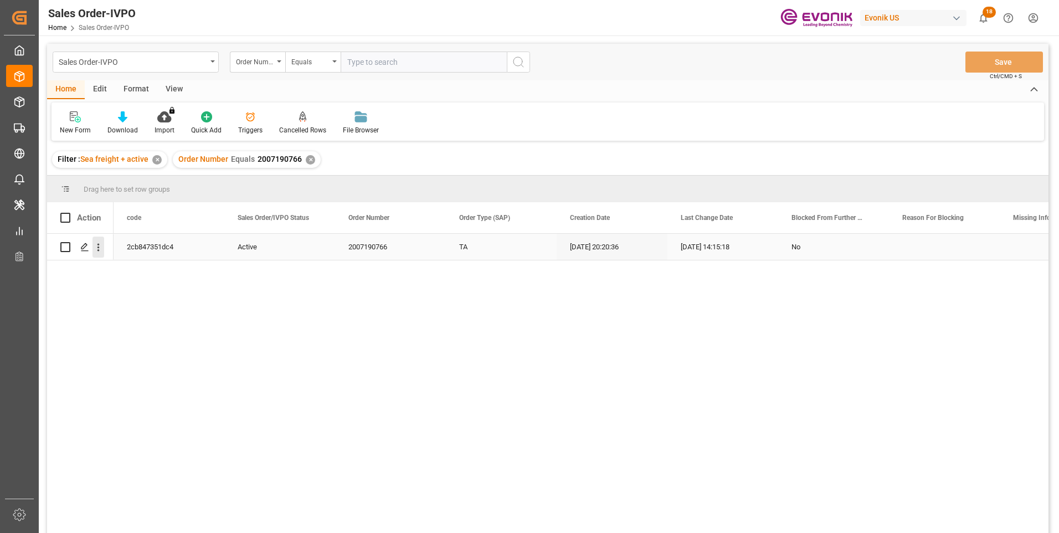
click at [100, 250] on icon "open menu" at bounding box center [99, 248] width 12 height 12
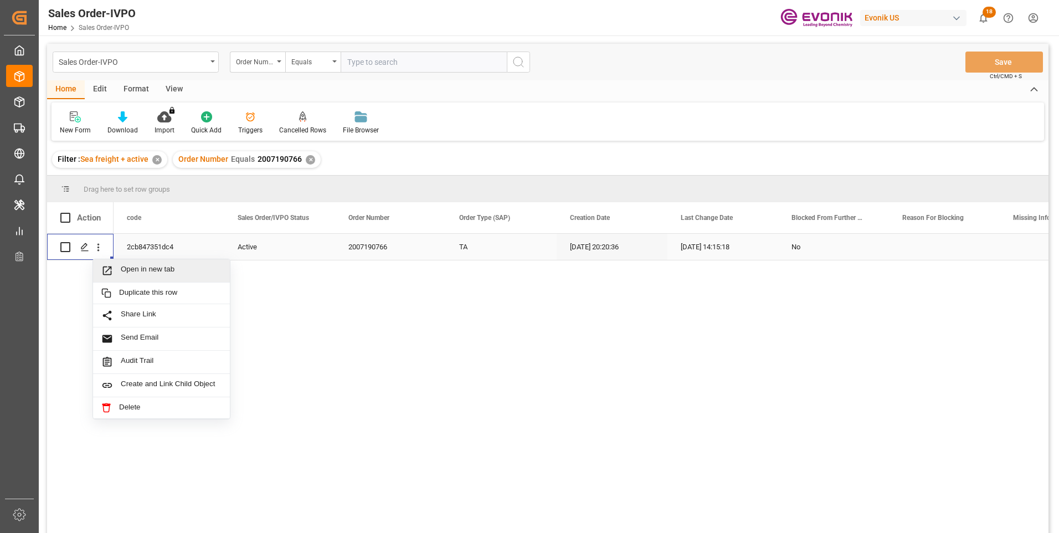
click at [127, 269] on span "Open in new tab" at bounding box center [171, 271] width 101 height 12
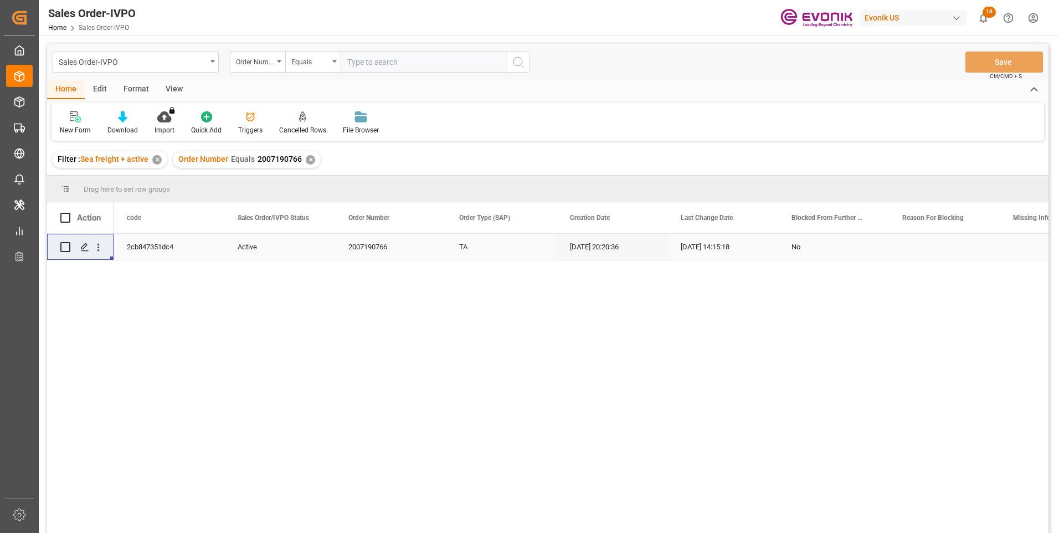
click at [364, 64] on input "text" at bounding box center [424, 62] width 166 height 21
paste input "2007123941"
type input "2007123941"
click at [518, 63] on icon "search button" at bounding box center [518, 61] width 13 height 13
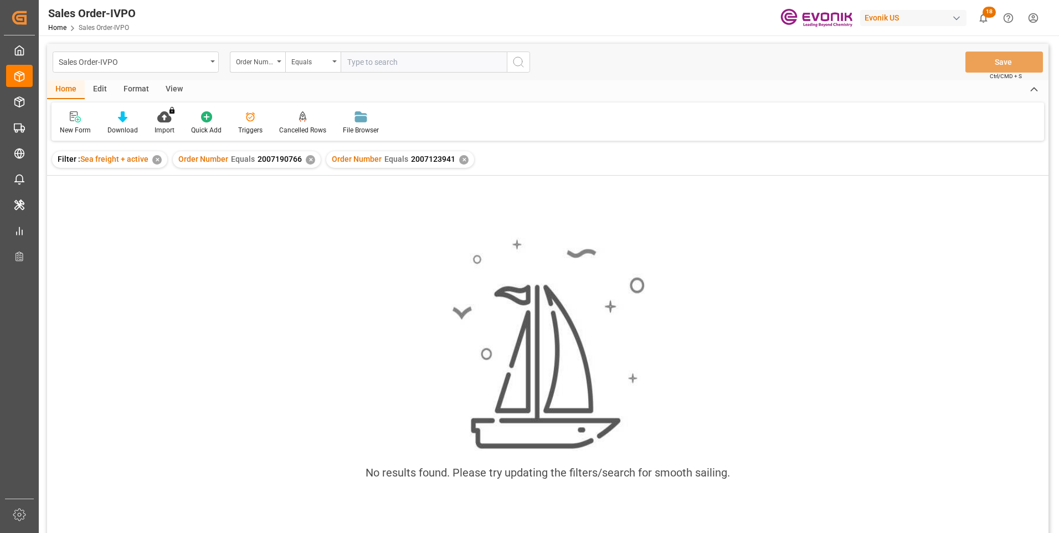
click at [306, 158] on div "✕" at bounding box center [310, 159] width 9 height 9
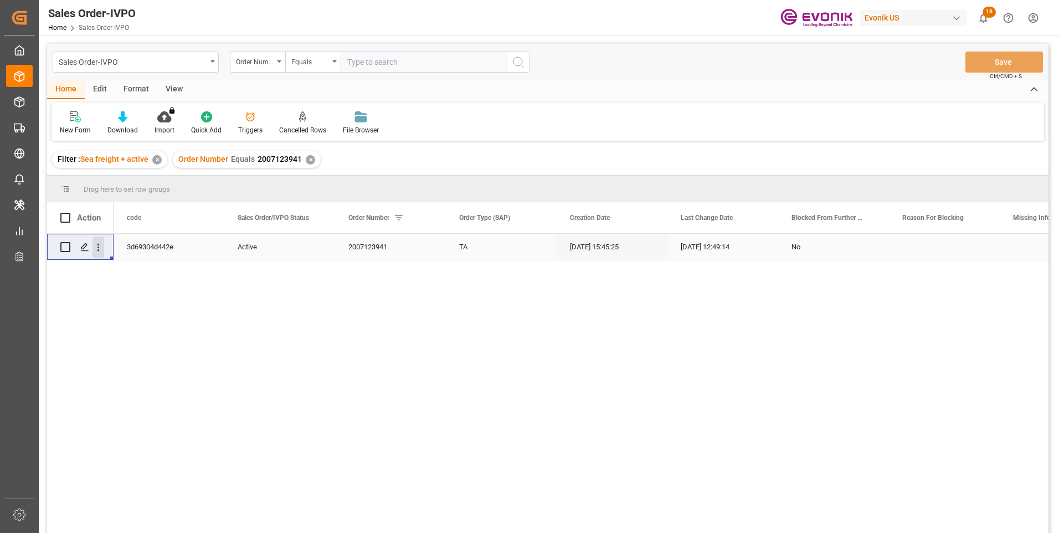
click at [99, 250] on icon "open menu" at bounding box center [98, 248] width 2 height 8
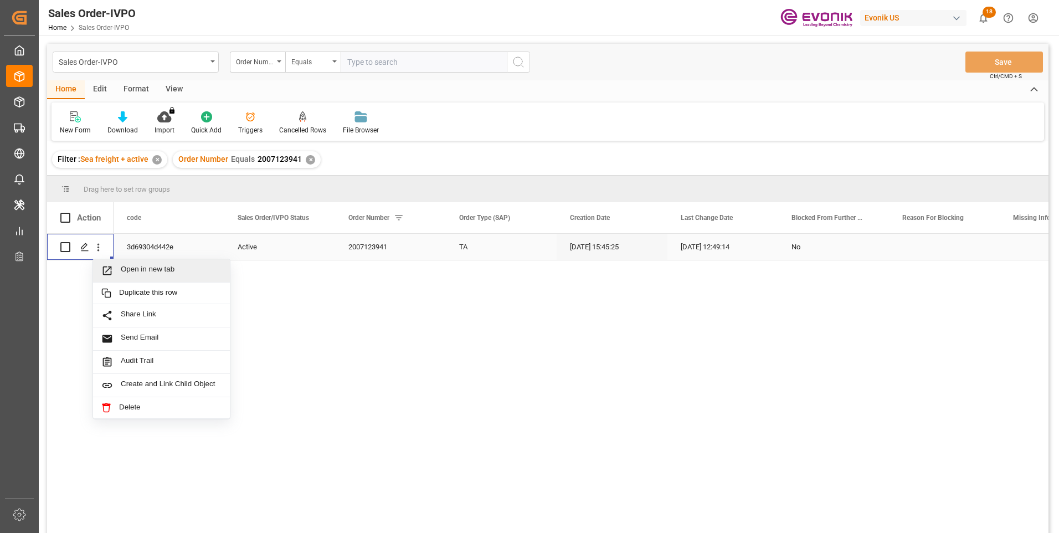
click at [137, 270] on span "Open in new tab" at bounding box center [171, 271] width 101 height 12
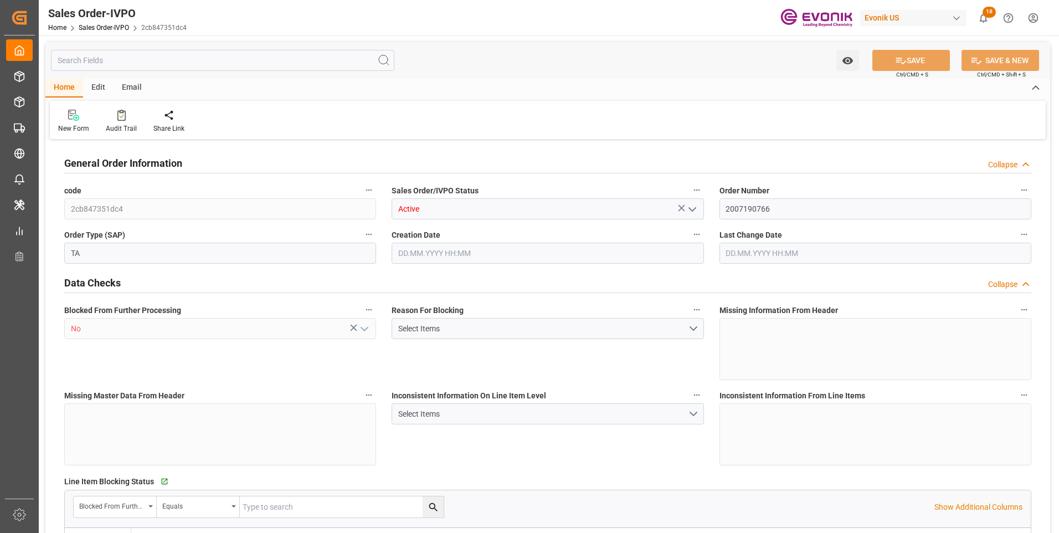
type input "NZAKL"
type input "0"
type input "1"
type input "4500"
type input "[DATE] 20:20"
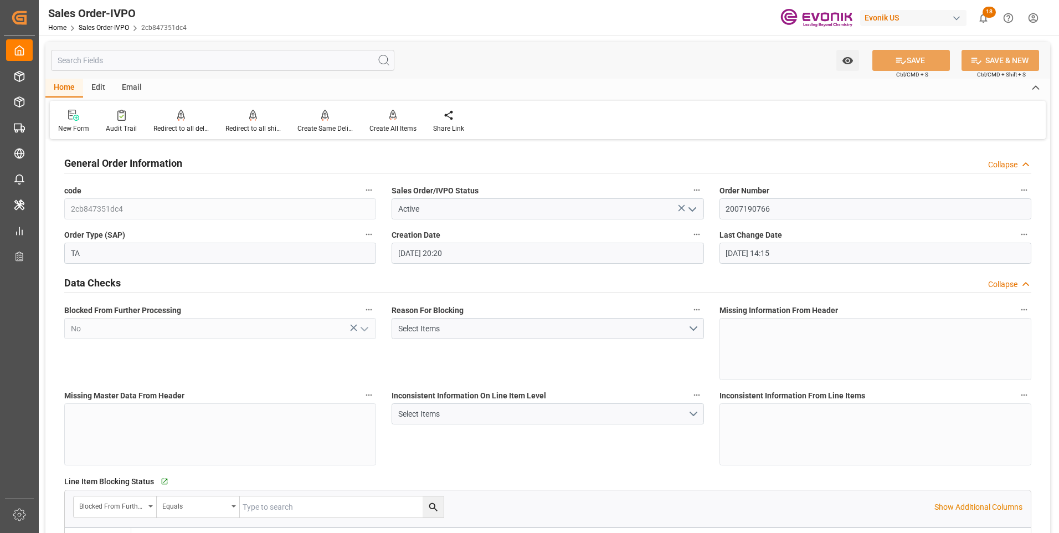
type input "[DATE] 14:15"
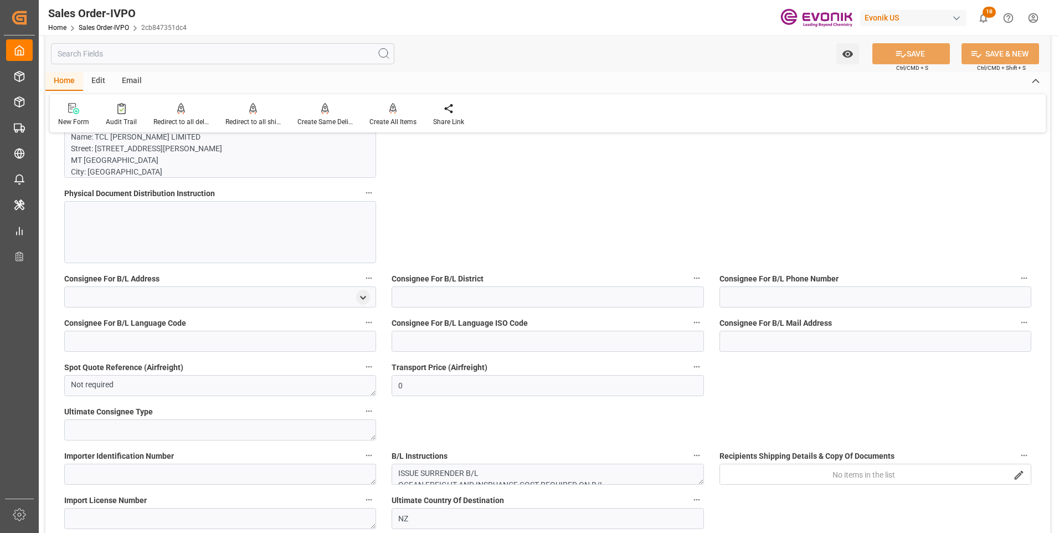
scroll to position [720, 0]
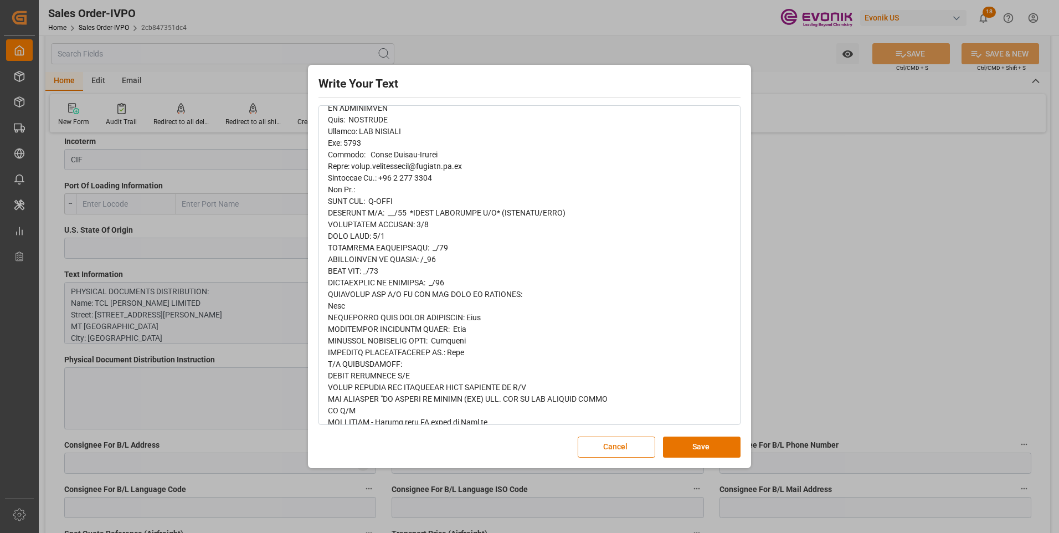
scroll to position [0, 0]
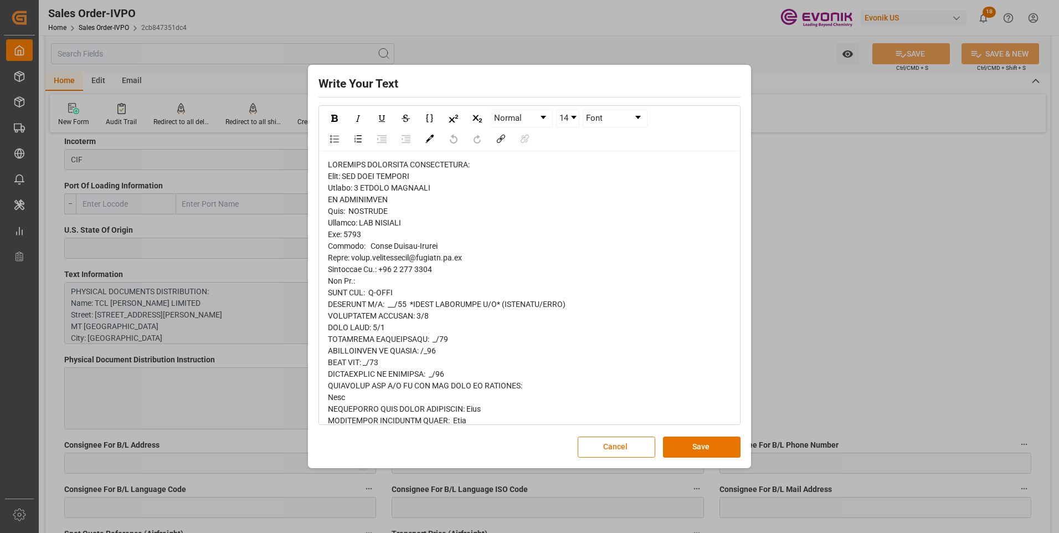
click at [374, 261] on span "rdw-editor" at bounding box center [477, 443] width 299 height 567
click at [367, 273] on span "rdw-editor" at bounding box center [477, 443] width 299 height 567
click at [374, 295] on span "rdw-editor" at bounding box center [477, 443] width 299 height 567
click at [404, 309] on span "rdw-editor" at bounding box center [477, 443] width 299 height 567
click at [399, 320] on span "rdw-editor" at bounding box center [477, 443] width 299 height 567
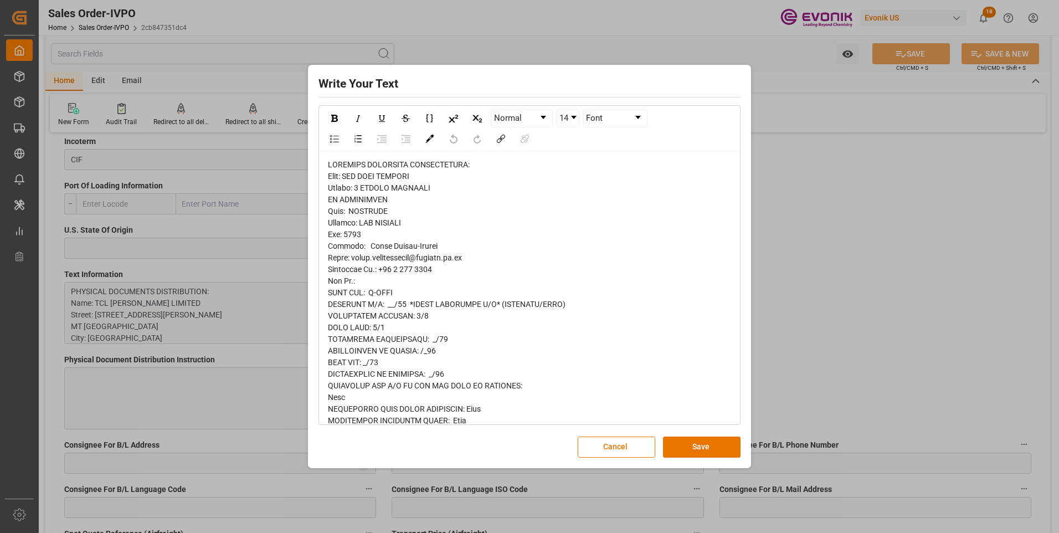
click at [389, 365] on div "rdw-editor" at bounding box center [530, 444] width 404 height 570
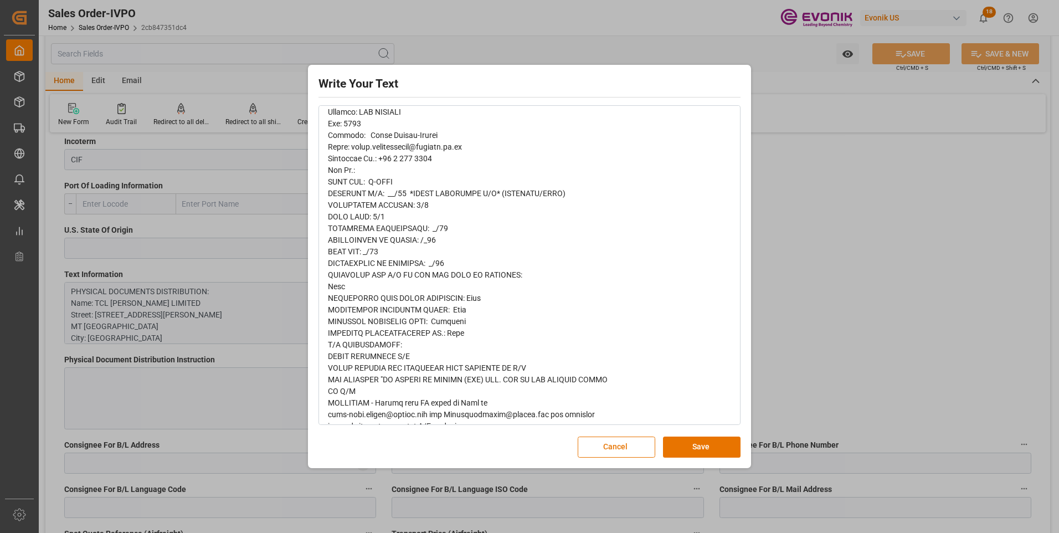
click at [443, 321] on span "rdw-editor" at bounding box center [477, 332] width 299 height 567
click at [823, 275] on div "Write Your Text Normal 14 Font Cancel Save" at bounding box center [529, 266] width 1059 height 533
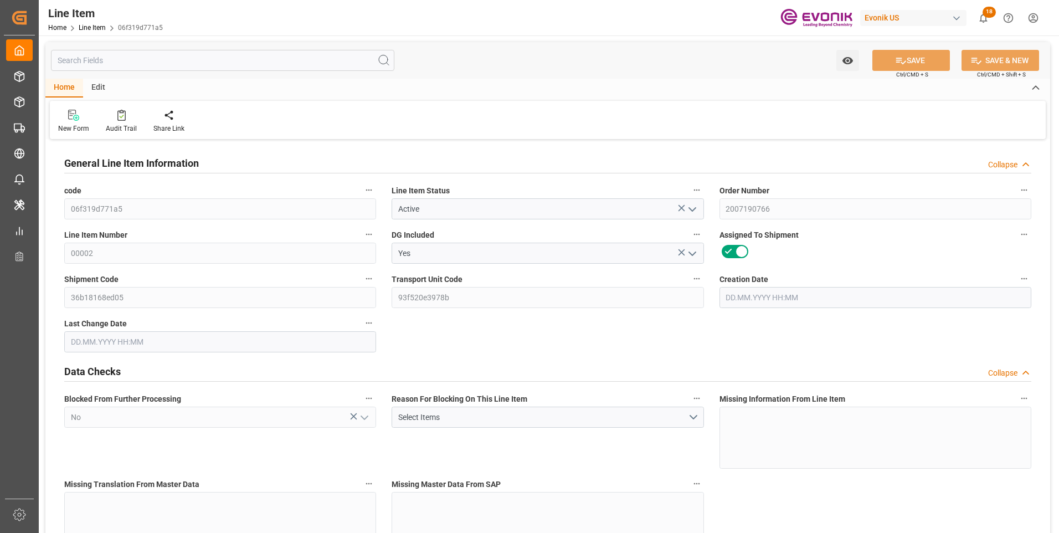
type input "1"
type input "867.2"
type input "800"
type input "1.1462"
type input "4"
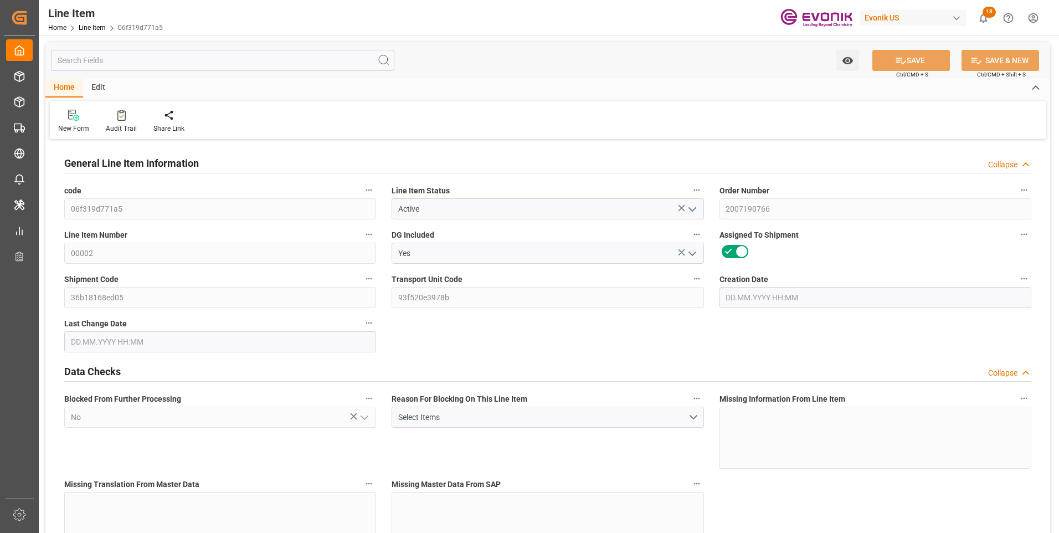
type input "6080"
type input "4"
type input "867.2"
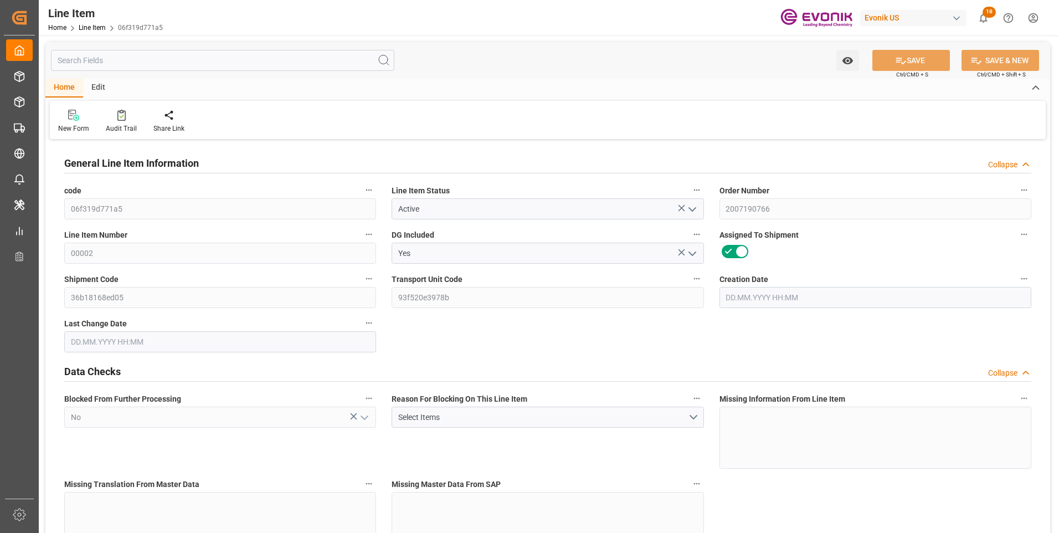
type input "887.2"
type input "800"
type input "1.1462"
type input "1146.248"
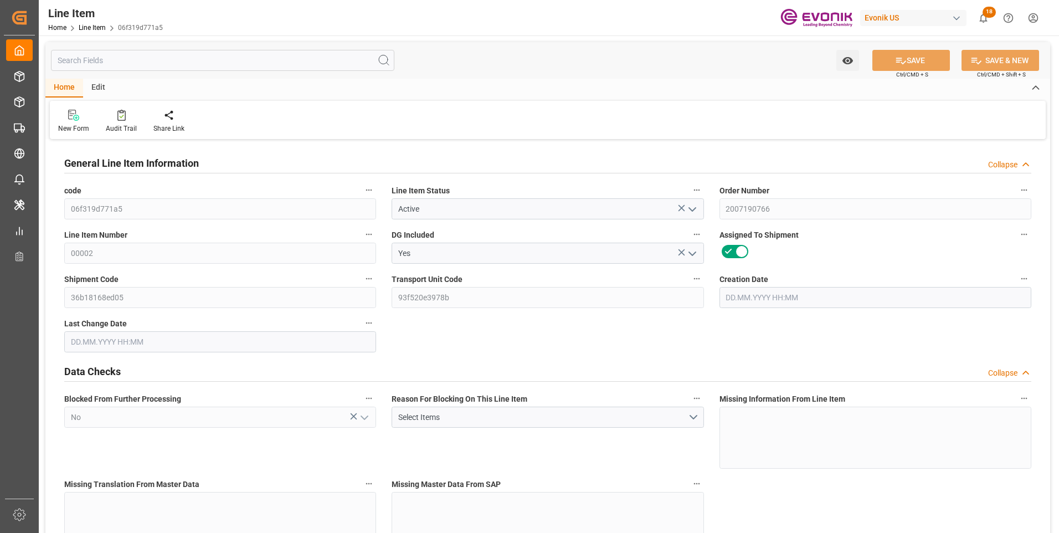
type input "4"
type input "867.2"
type input "800"
type input "1.1462"
type input "22.09.2025 20:20"
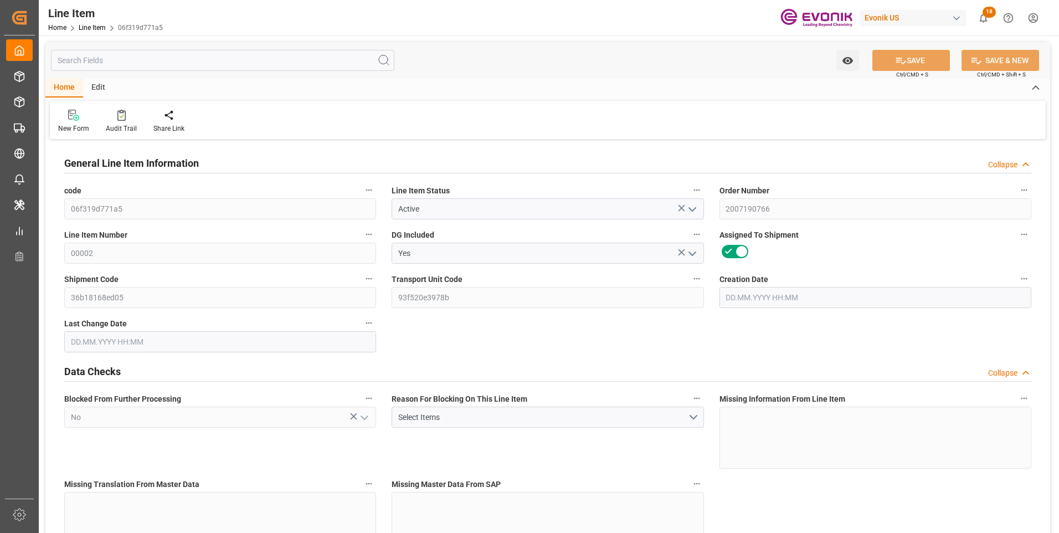
type input "25.09.2025 14:15"
type input "01.11.2025"
type input "01.10.2025"
type input "25.09.2025"
click at [188, 63] on input "text" at bounding box center [222, 60] width 343 height 21
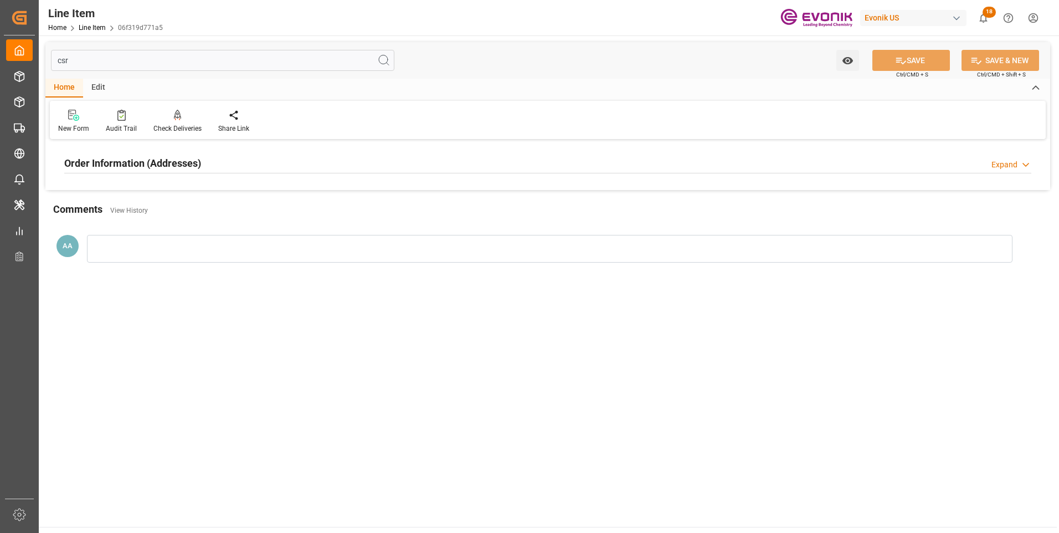
click at [177, 158] on h2 "Order Information (Addresses)" at bounding box center [132, 163] width 137 height 15
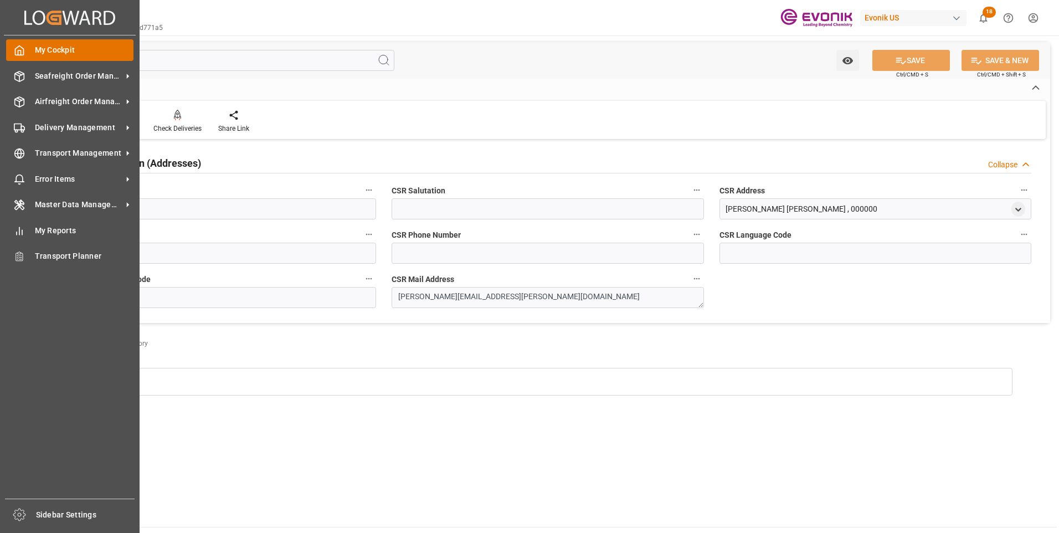
drag, startPoint x: 74, startPoint y: 59, endPoint x: 17, endPoint y: 58, distance: 57.6
click at [20, 57] on div "Created by potrace 1.15, written by Peter Selinger 2001-2017 Created by potrace…" at bounding box center [529, 266] width 1059 height 533
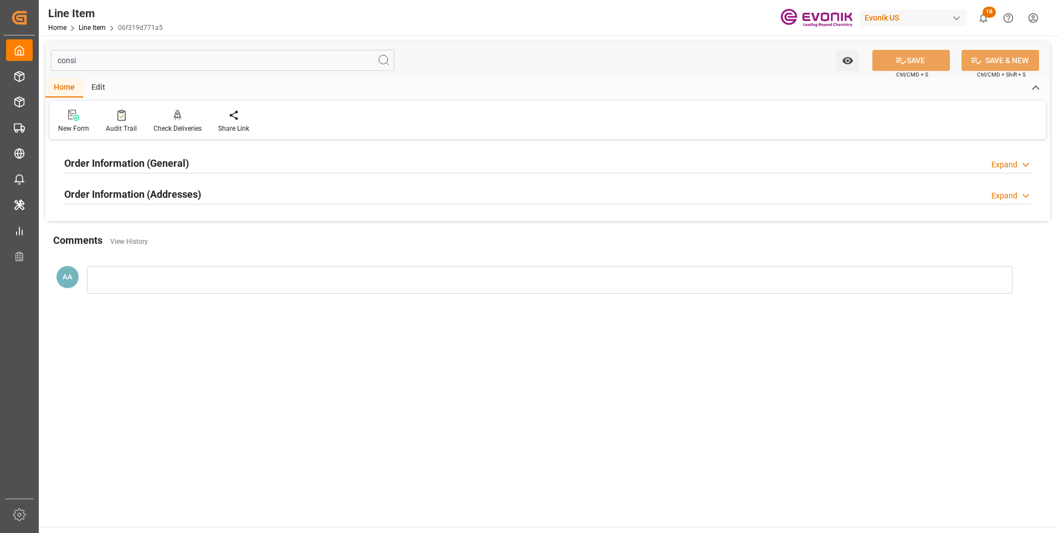
type input "consi"
click at [148, 166] on h2 "Order Information (General)" at bounding box center [126, 163] width 125 height 15
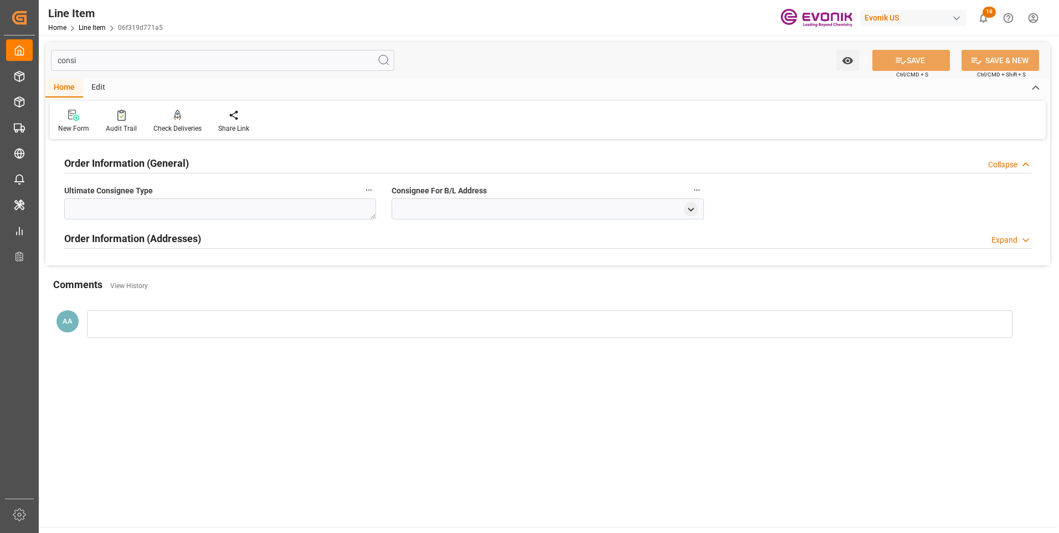
click at [148, 166] on h2 "Order Information (General)" at bounding box center [126, 163] width 125 height 15
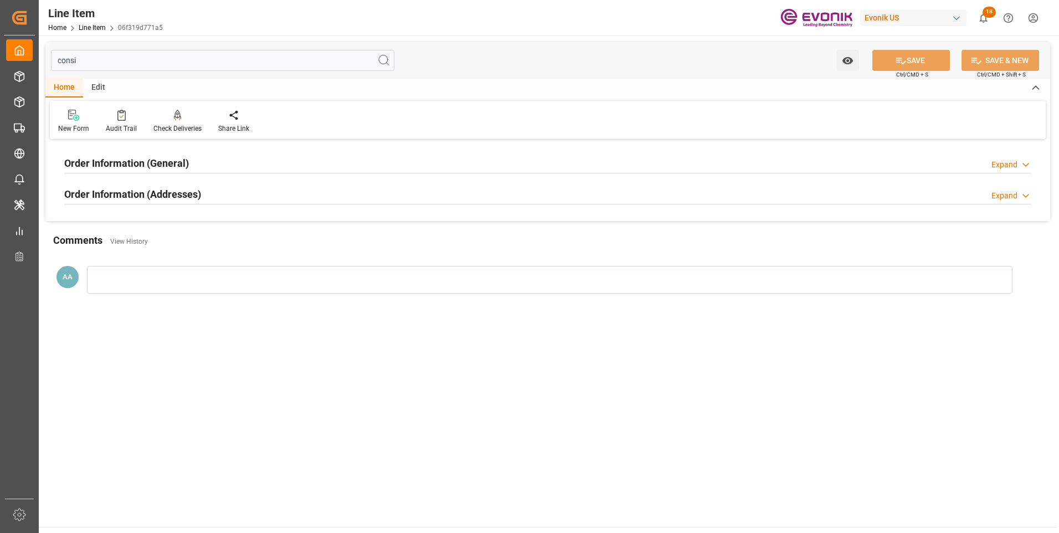
click at [150, 191] on h2 "Order Information (Addresses)" at bounding box center [132, 194] width 137 height 15
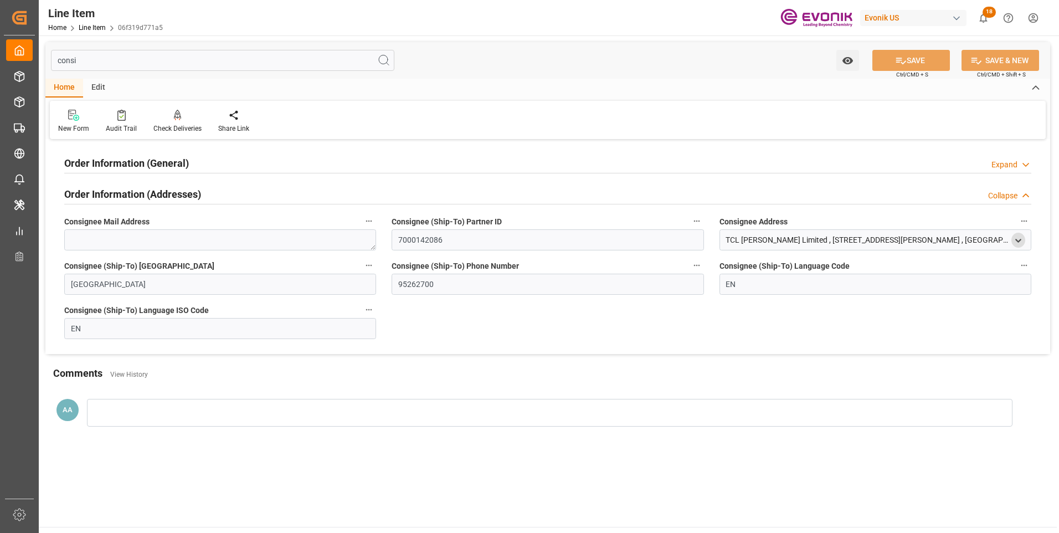
click at [1020, 238] on icon "open menu" at bounding box center [1018, 240] width 9 height 9
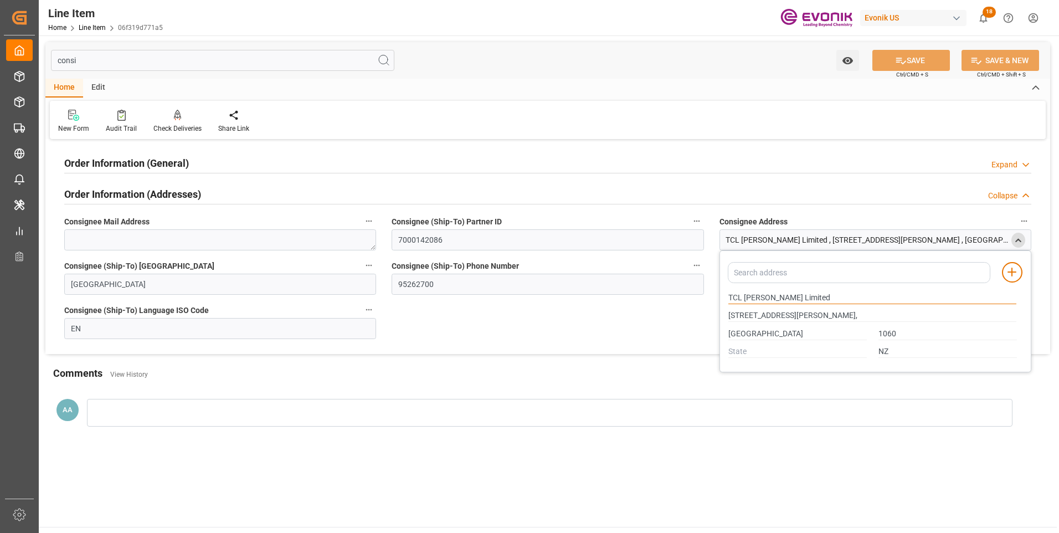
drag, startPoint x: 762, startPoint y: 296, endPoint x: 712, endPoint y: 296, distance: 49.9
click at [712, 296] on div "Order Information (General) Expand Ultimate Consignee Type Consignee For B/L Ad…" at bounding box center [547, 248] width 1005 height 212
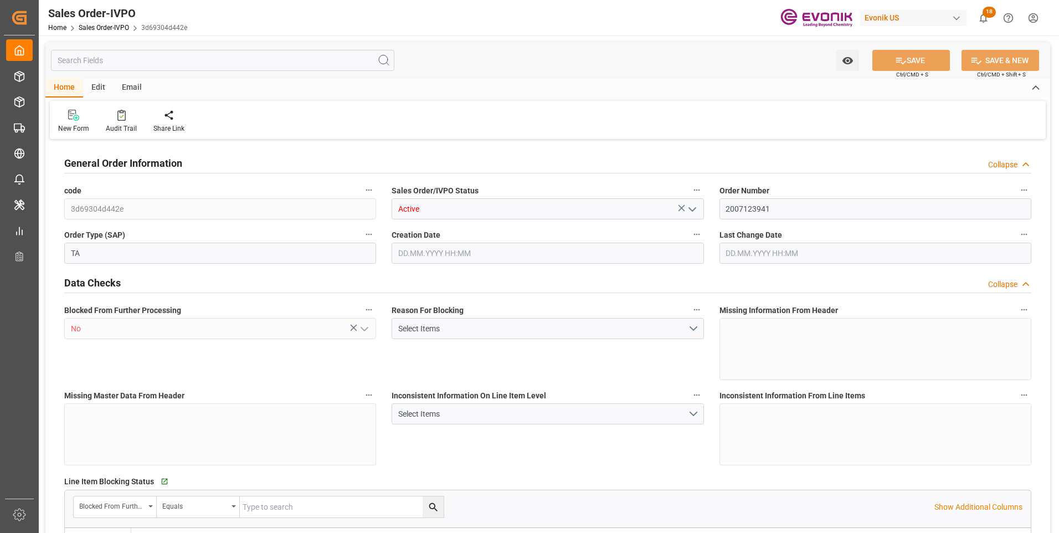
type input "INNSA"
type input "0"
type input "1"
type input "2"
type input "19801.04"
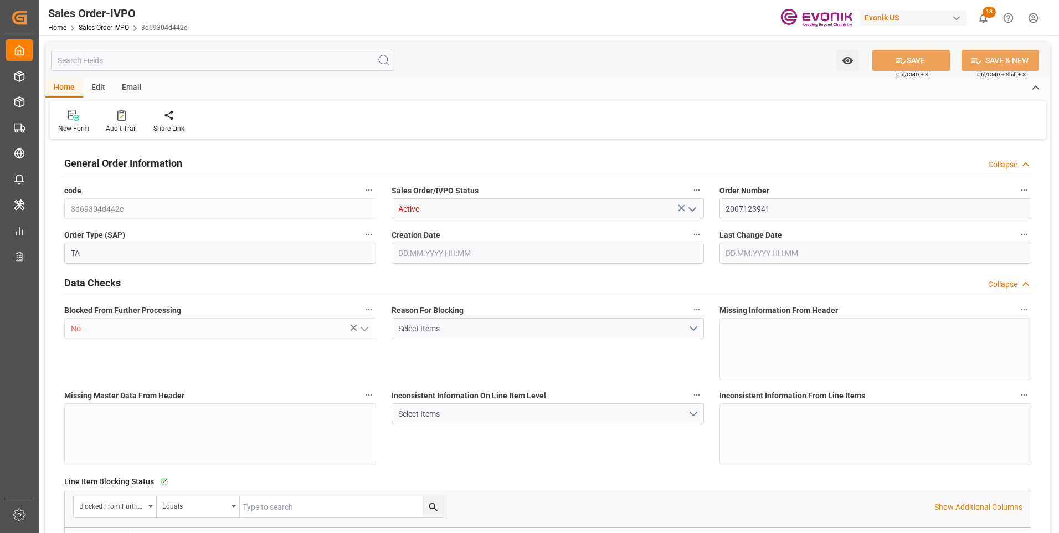
type input "0"
type input "17000"
type input "30"
type input "[DATE] 15:45"
type input "[DATE] 12:49"
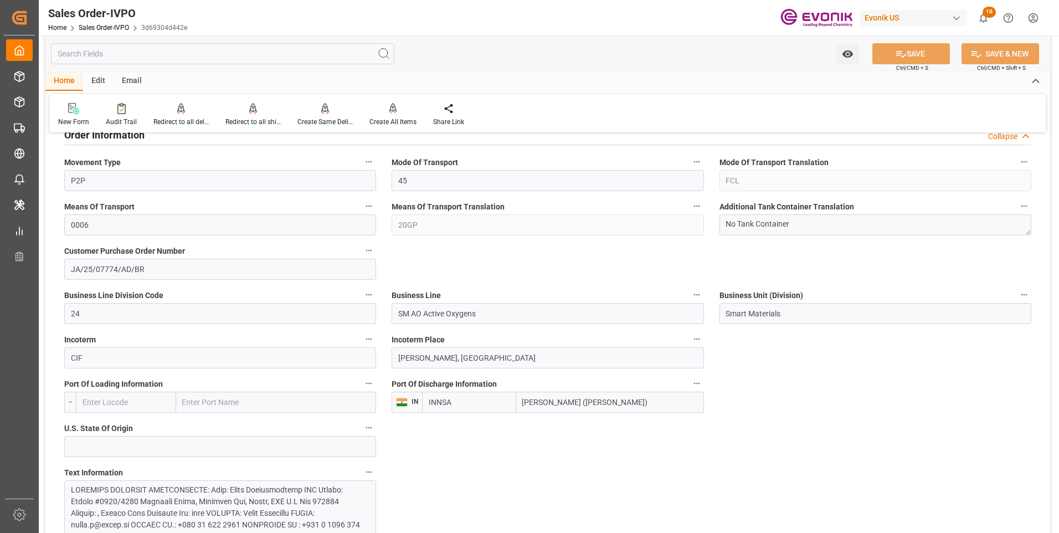
scroll to position [776, 0]
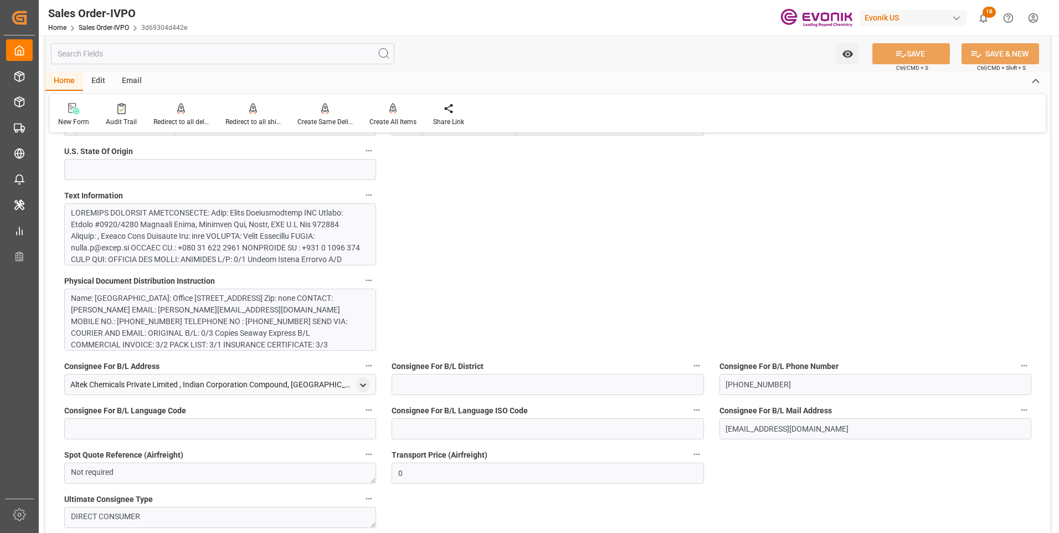
click at [254, 237] on div at bounding box center [216, 498] width 290 height 582
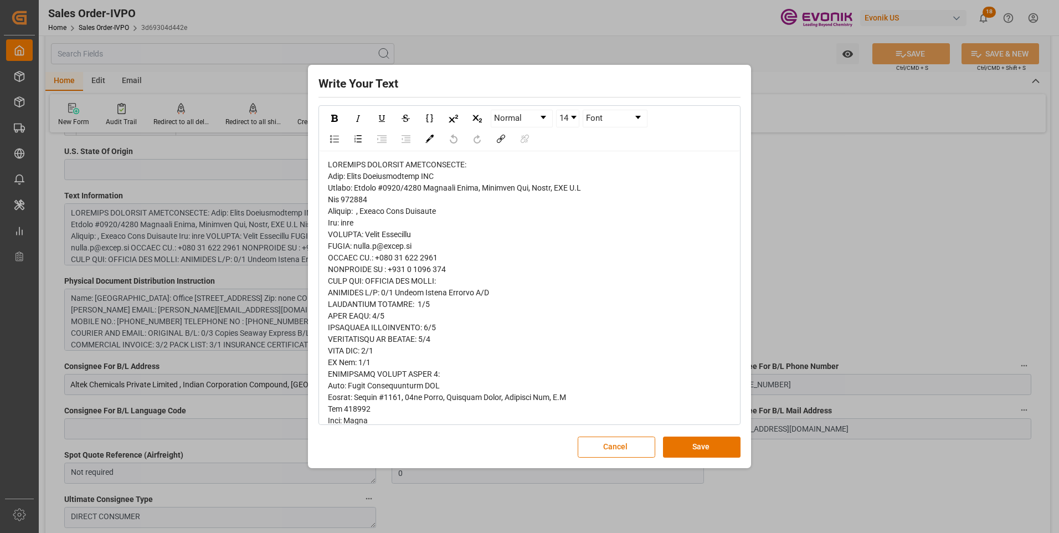
drag, startPoint x: 435, startPoint y: 176, endPoint x: 354, endPoint y: 179, distance: 80.9
copy span "Altek International FZE"
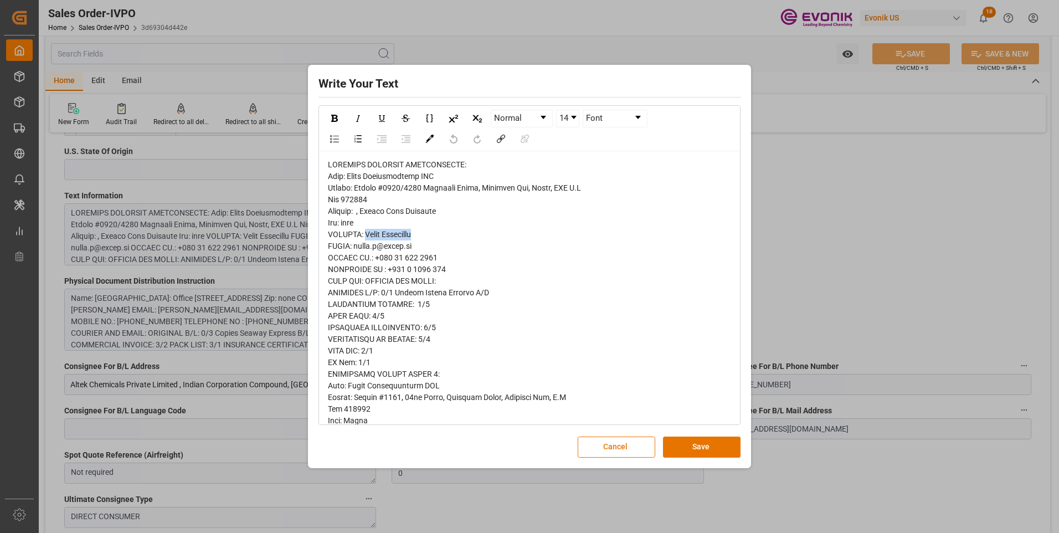
drag, startPoint x: 425, startPoint y: 233, endPoint x: 368, endPoint y: 236, distance: 57.2
copy span "[PERSON_NAME]"
drag, startPoint x: 352, startPoint y: 188, endPoint x: 581, endPoint y: 190, distance: 228.8
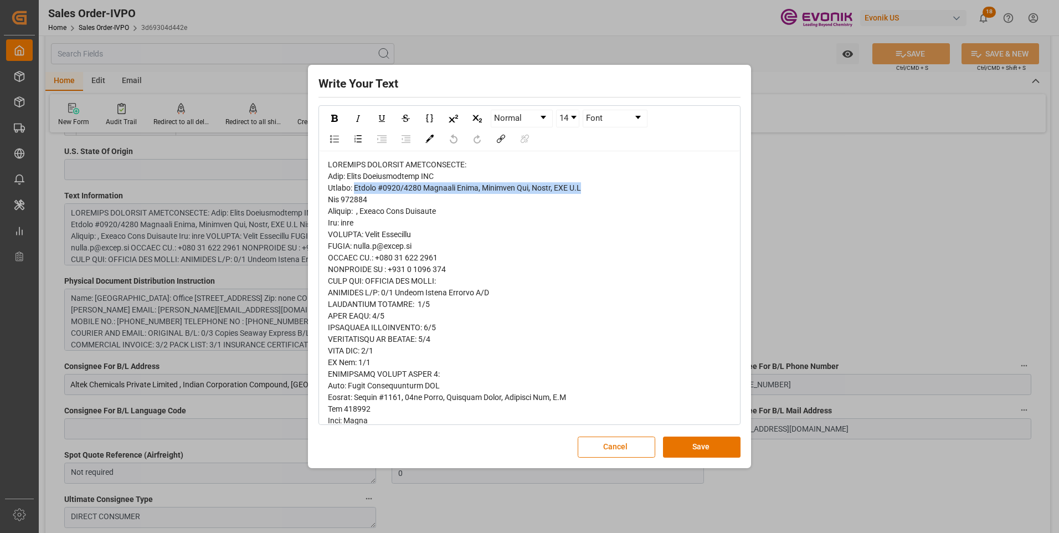
copy span "Office [STREET_ADDRESS] P.O"
click at [178, 255] on div "Write Your Text Normal 14 Font Cancel Save" at bounding box center [529, 266] width 1059 height 533
drag, startPoint x: 551, startPoint y: 186, endPoint x: 561, endPoint y: 191, distance: 10.4
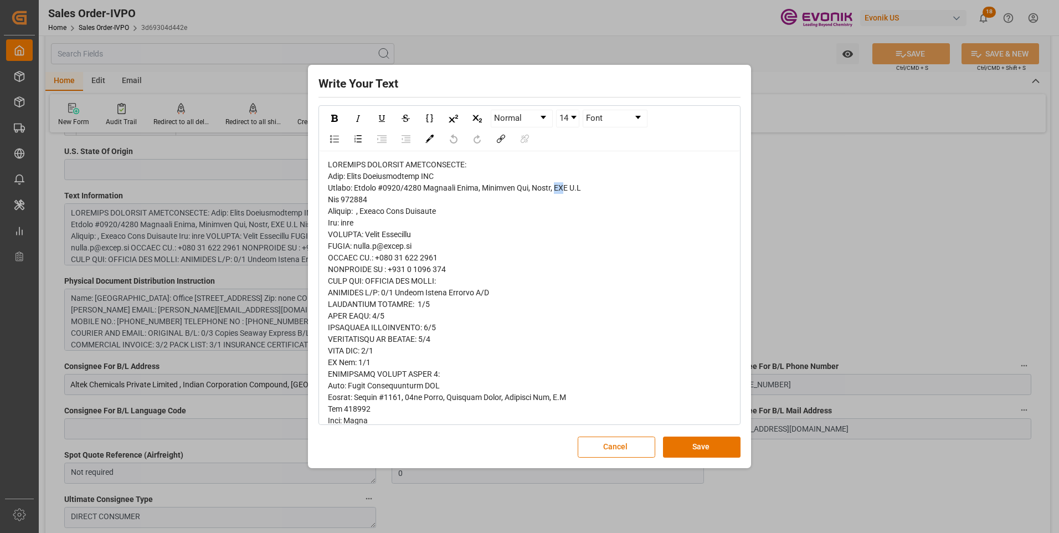
drag, startPoint x: 567, startPoint y: 187, endPoint x: 578, endPoint y: 198, distance: 15.7
copy span "P.O Box 128907"
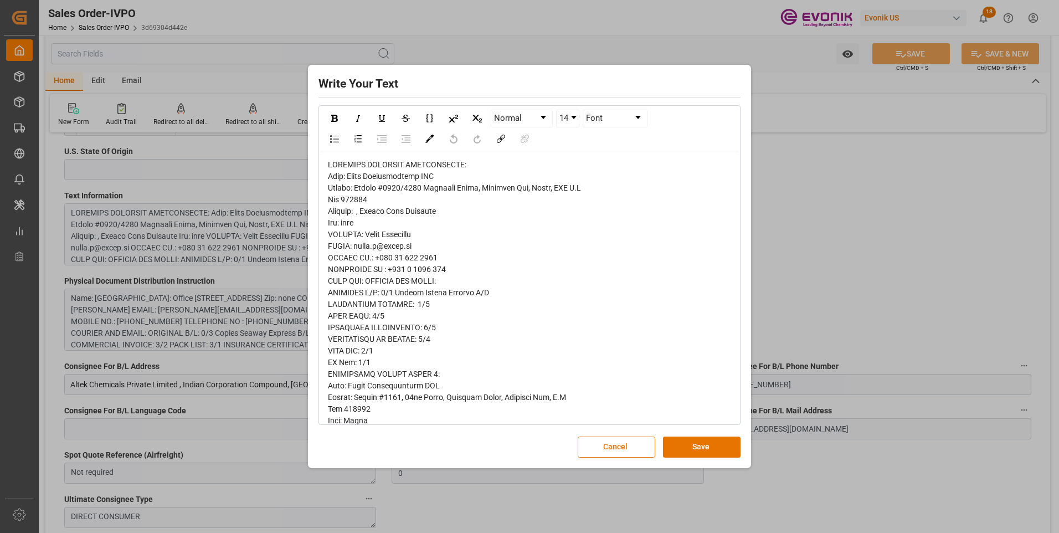
drag, startPoint x: 437, startPoint y: 258, endPoint x: 394, endPoint y: 258, distance: 42.1
copy span "52 537 4892"
